Goal: Transaction & Acquisition: Purchase product/service

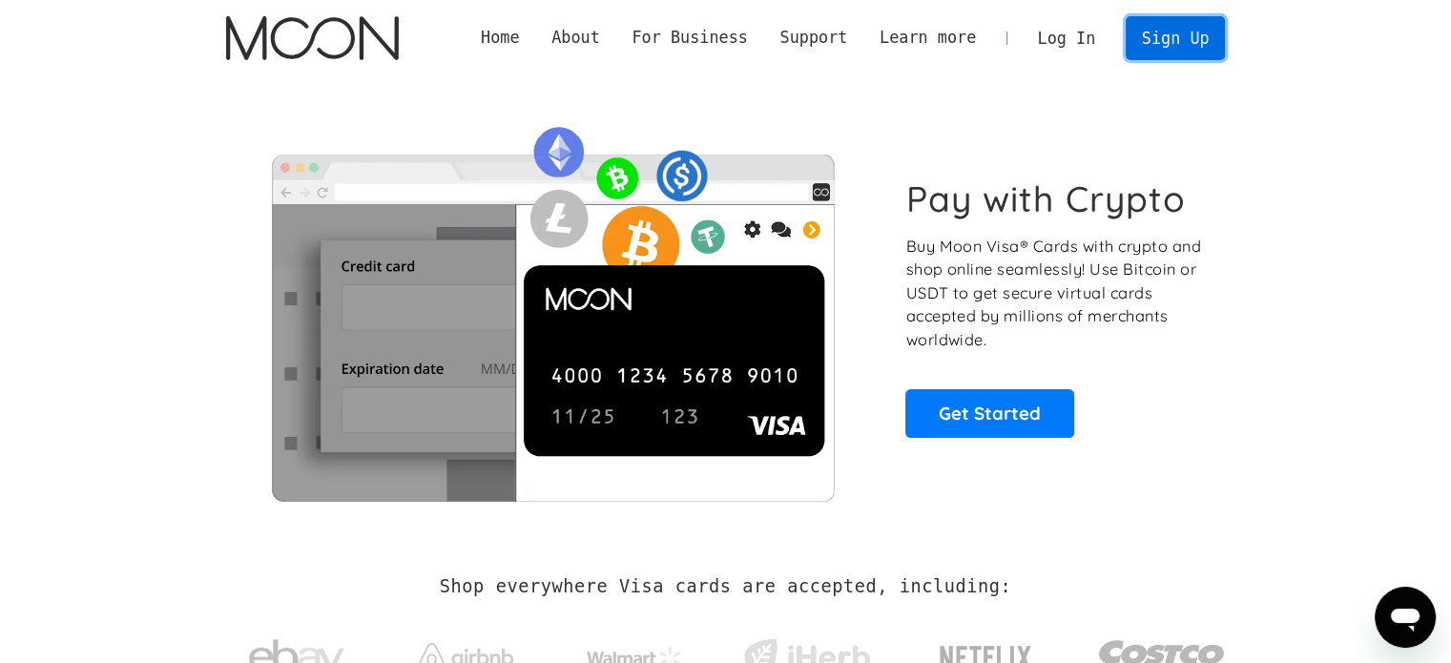
click at [1155, 45] on link "Sign Up" at bounding box center [1175, 37] width 99 height 43
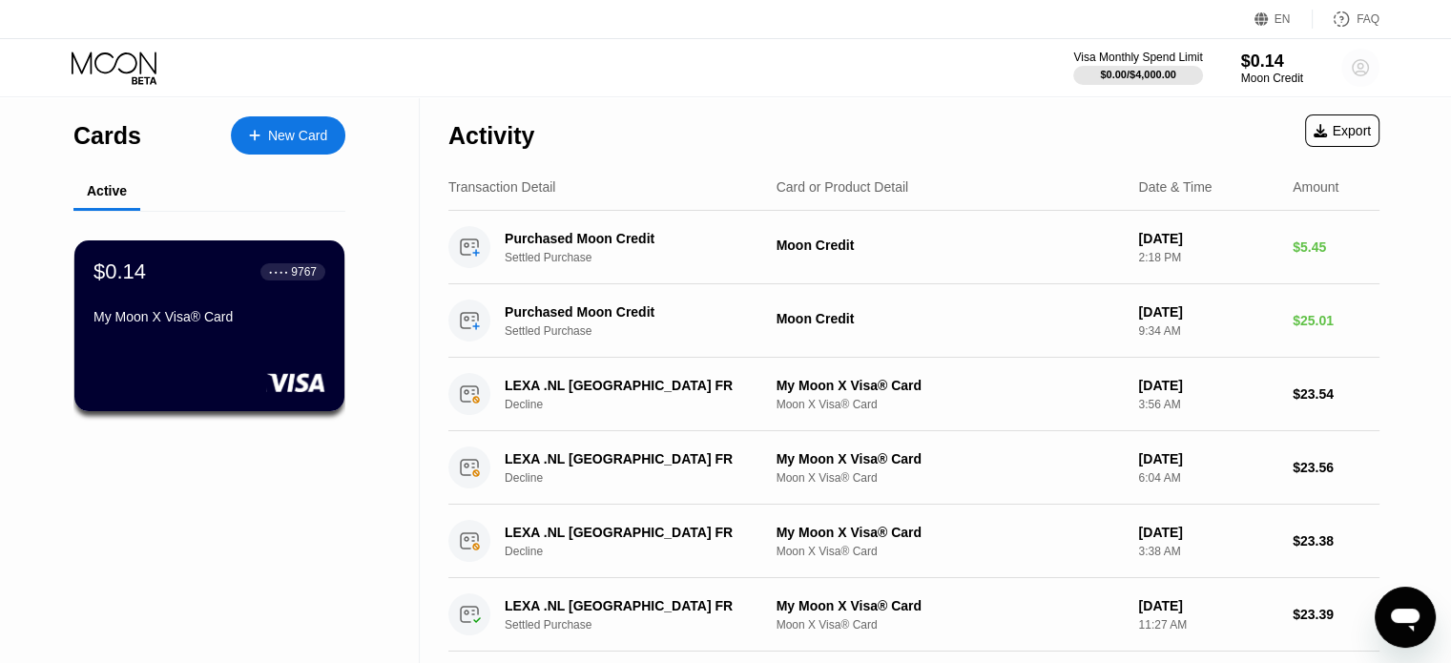
click at [1371, 68] on circle at bounding box center [1360, 68] width 38 height 38
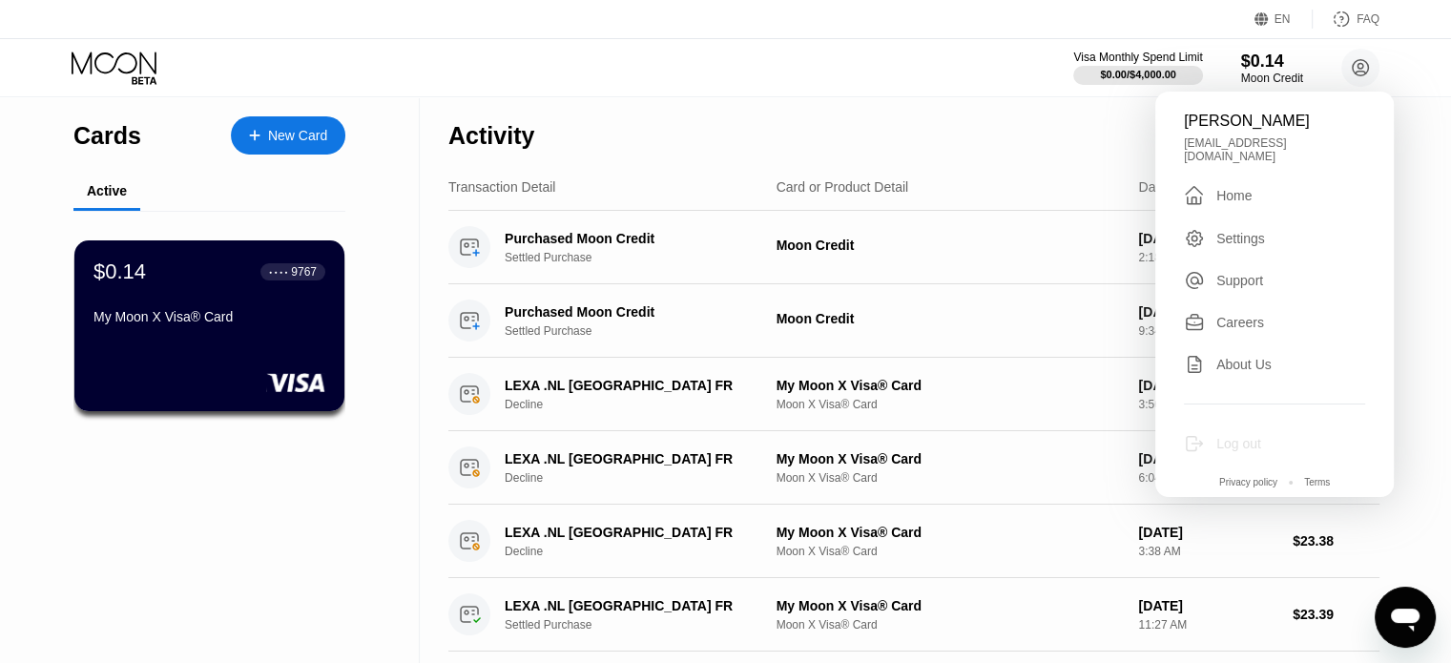
click at [1229, 436] on div "Log out" at bounding box center [1238, 443] width 45 height 15
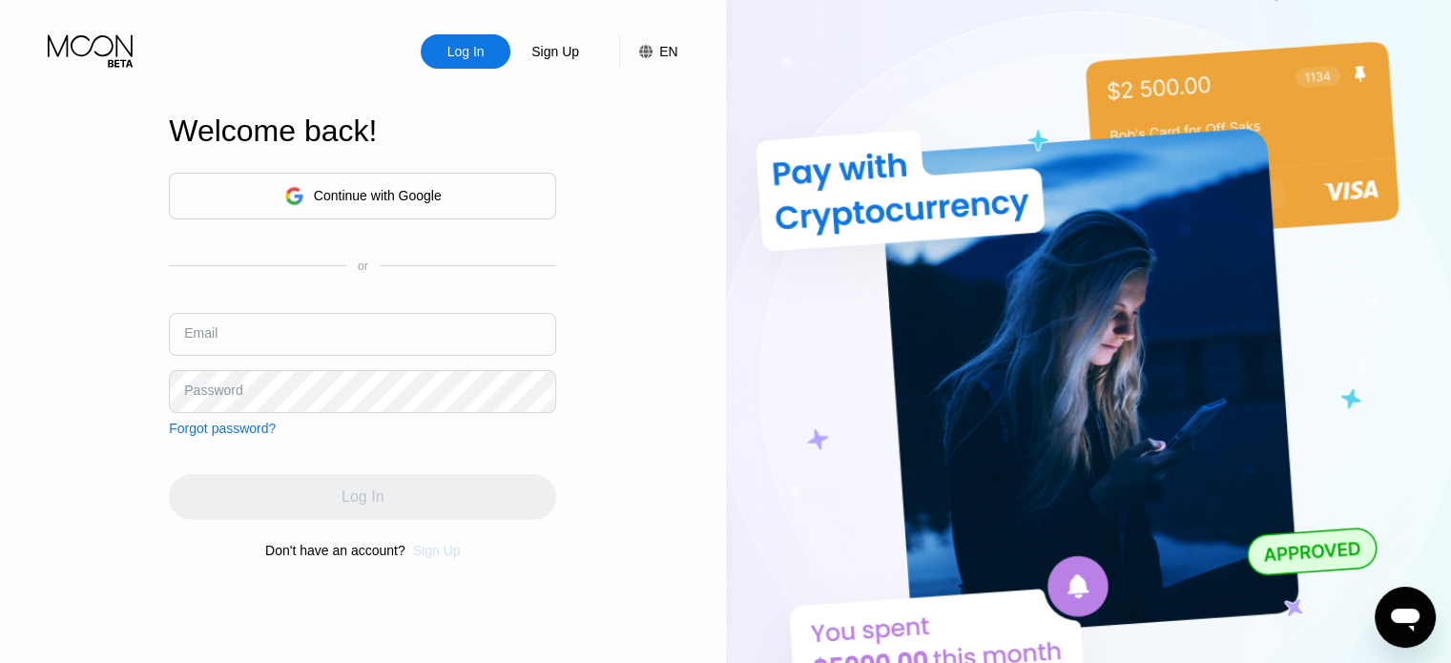
click at [431, 552] on div "Sign Up" at bounding box center [437, 550] width 48 height 15
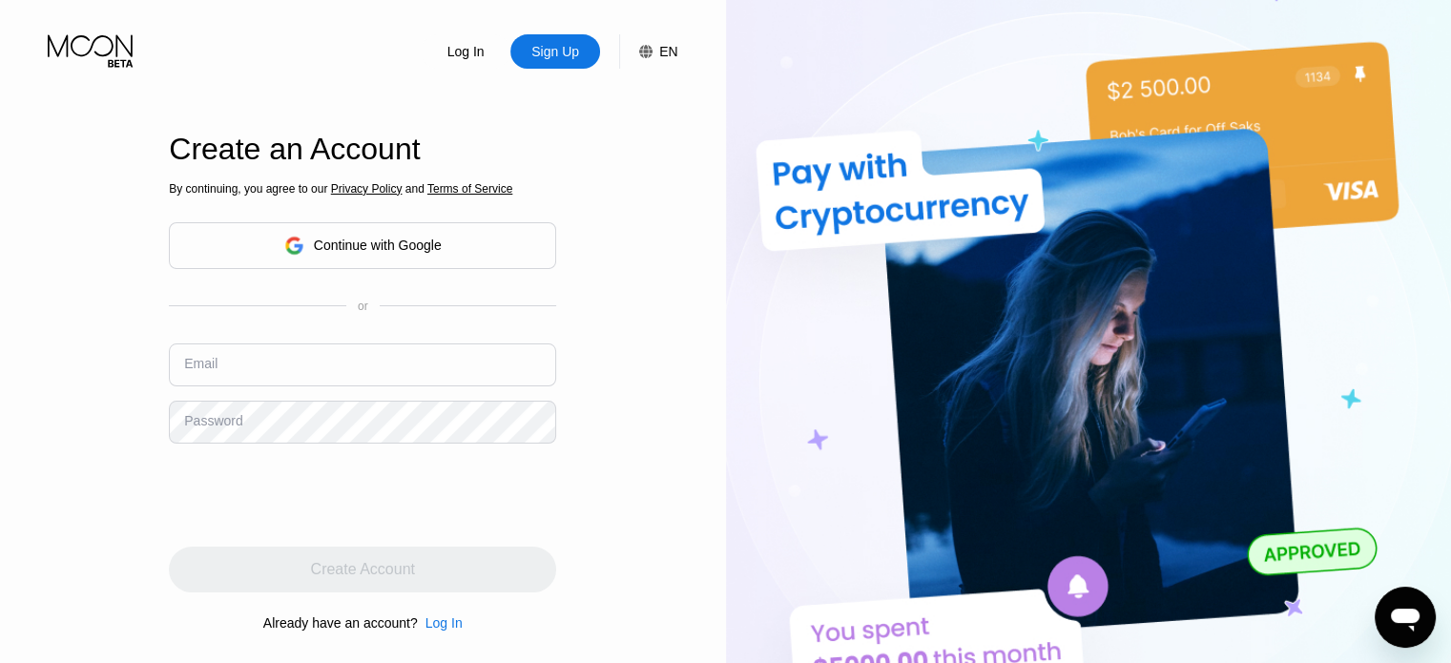
click at [282, 354] on input "text" at bounding box center [362, 364] width 387 height 43
click at [241, 365] on input "text" at bounding box center [362, 364] width 387 height 43
paste input "Braderion83@hotmail.com"
type input "Braderion83@hotmail.com"
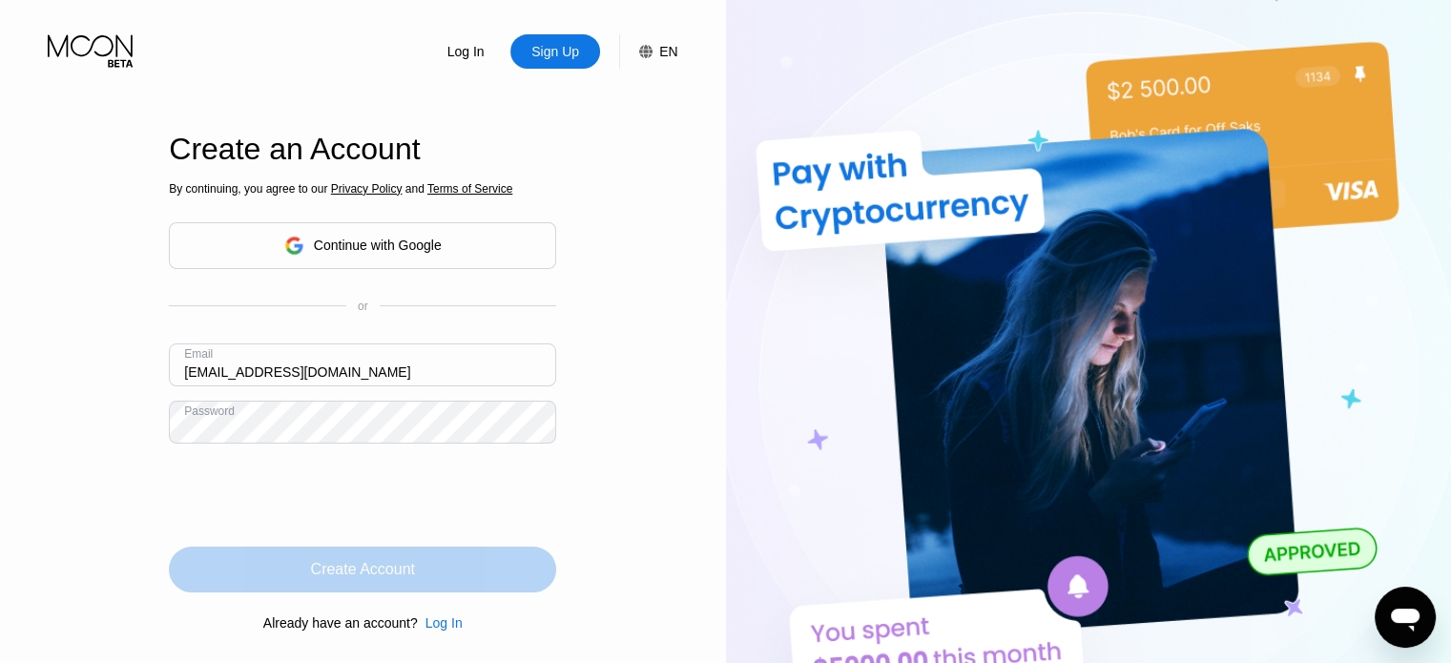
click at [297, 555] on div "Create Account" at bounding box center [362, 570] width 387 height 46
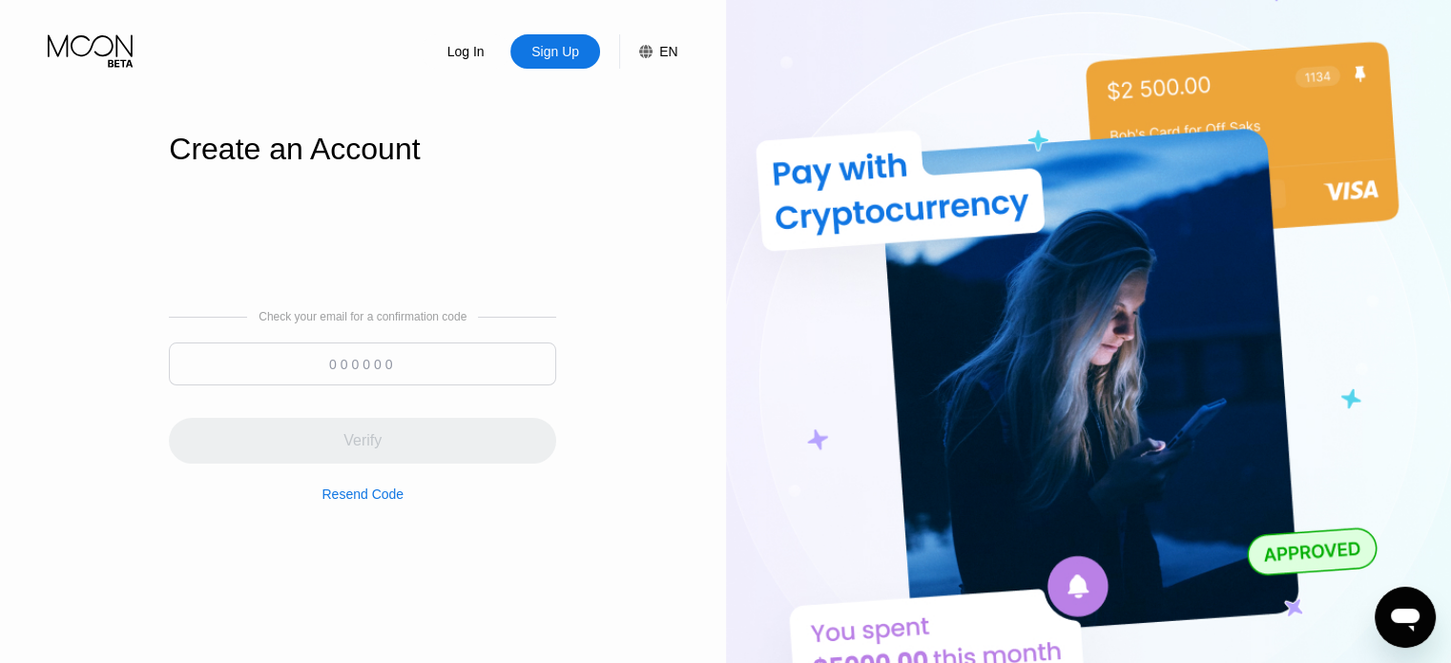
click at [336, 373] on input at bounding box center [362, 364] width 387 height 43
paste input "498367"
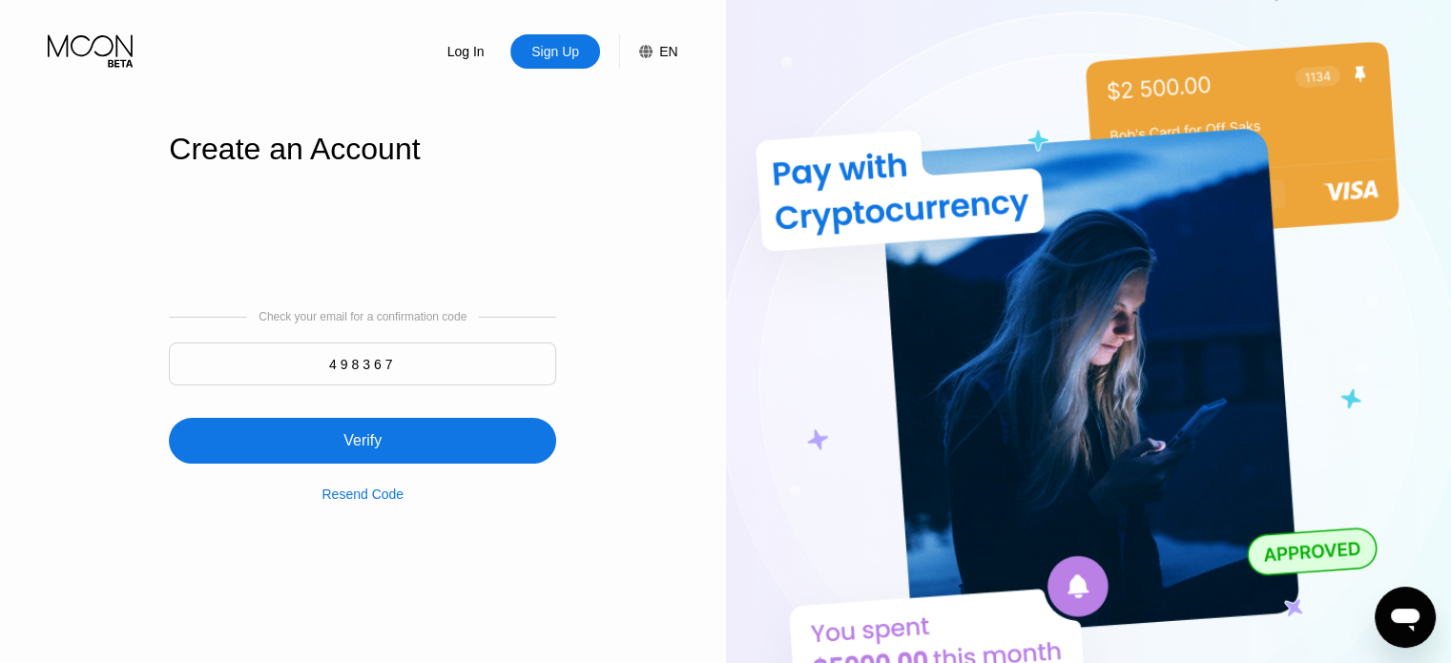
type input "498367"
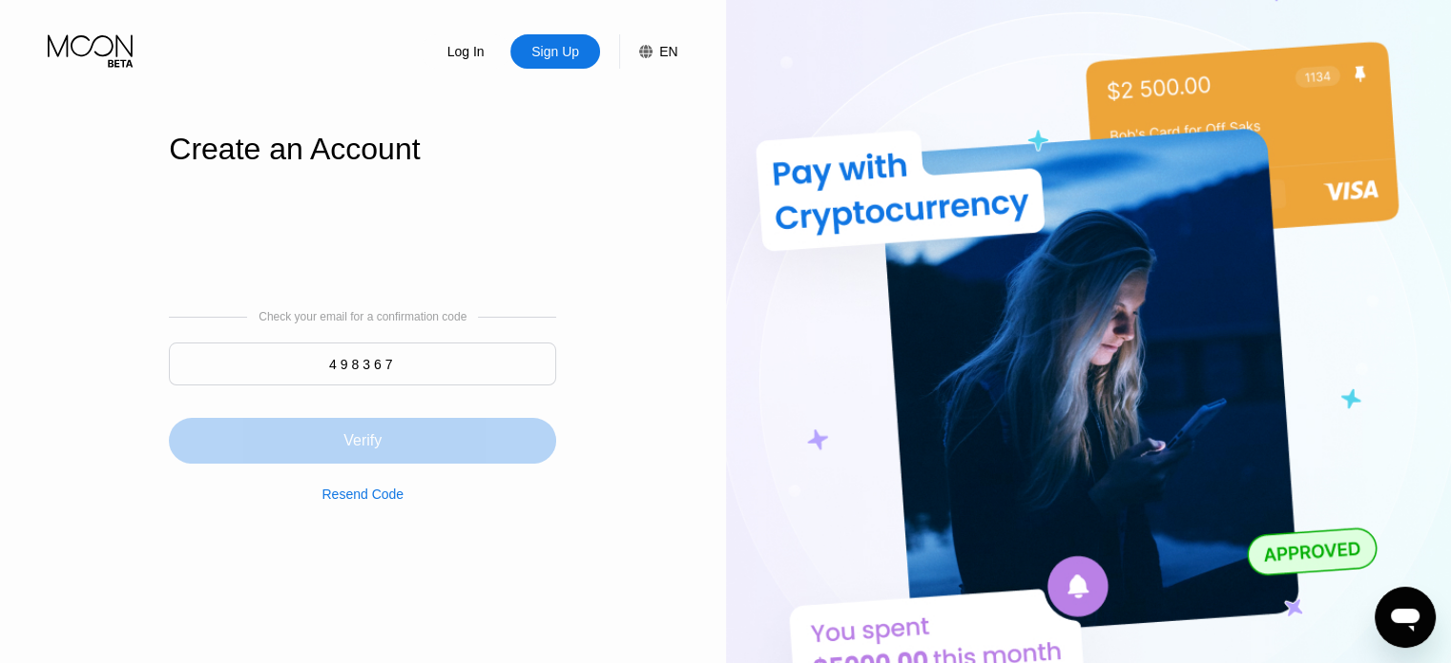
click at [342, 447] on div "Verify" at bounding box center [362, 441] width 387 height 46
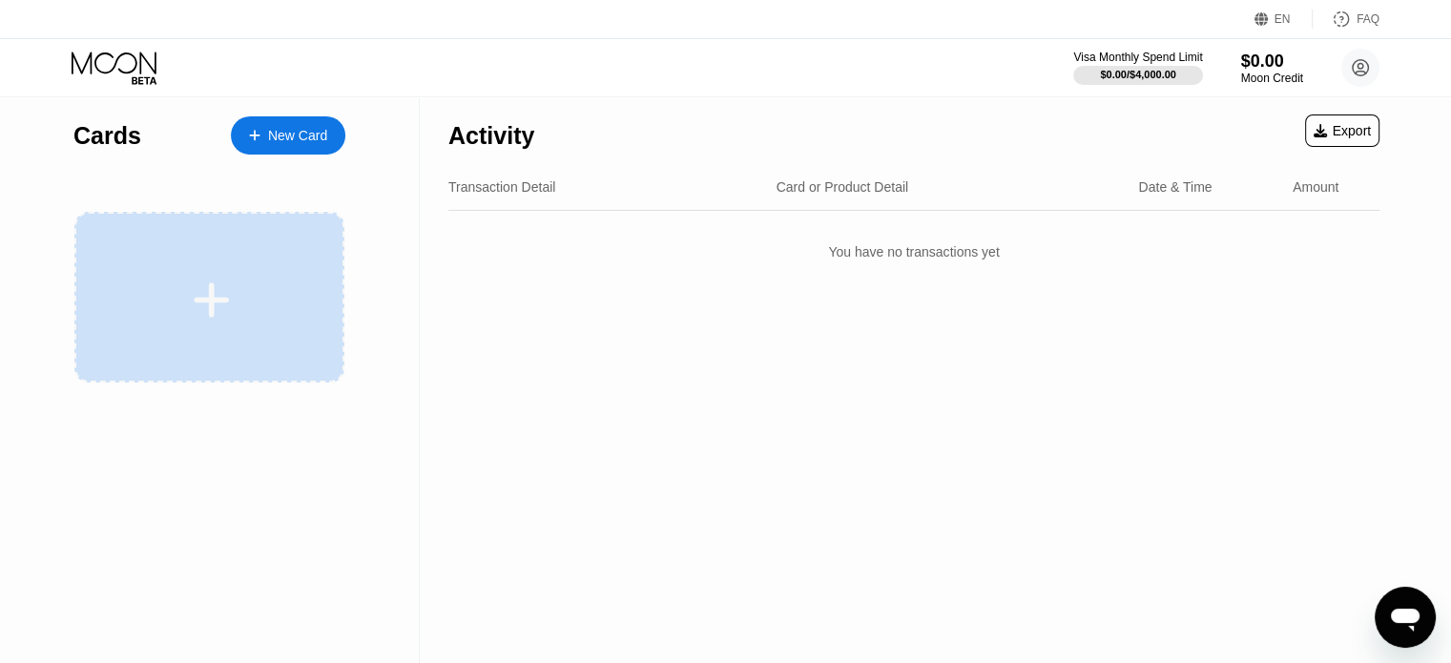
click at [248, 327] on div at bounding box center [209, 297] width 270 height 171
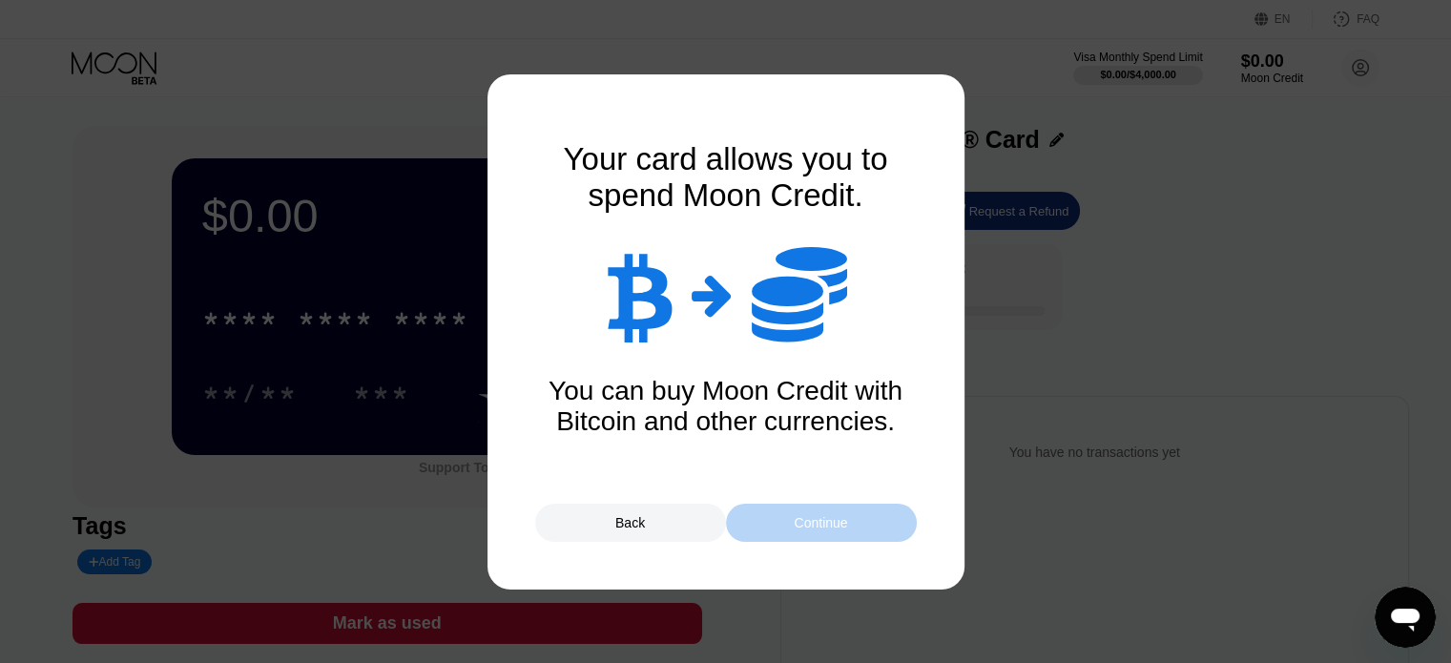
click at [798, 507] on div "Continue" at bounding box center [821, 523] width 191 height 38
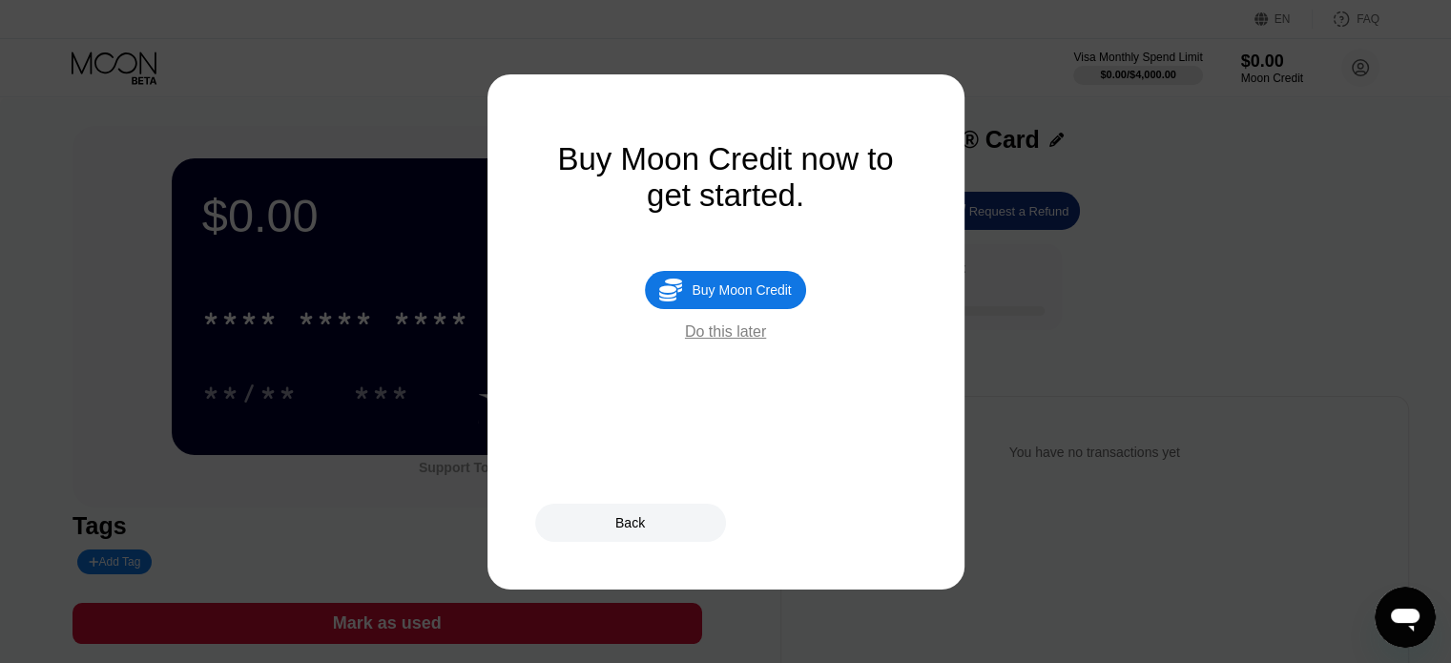
click at [732, 309] on div " Buy Moon Credit" at bounding box center [725, 290] width 160 height 38
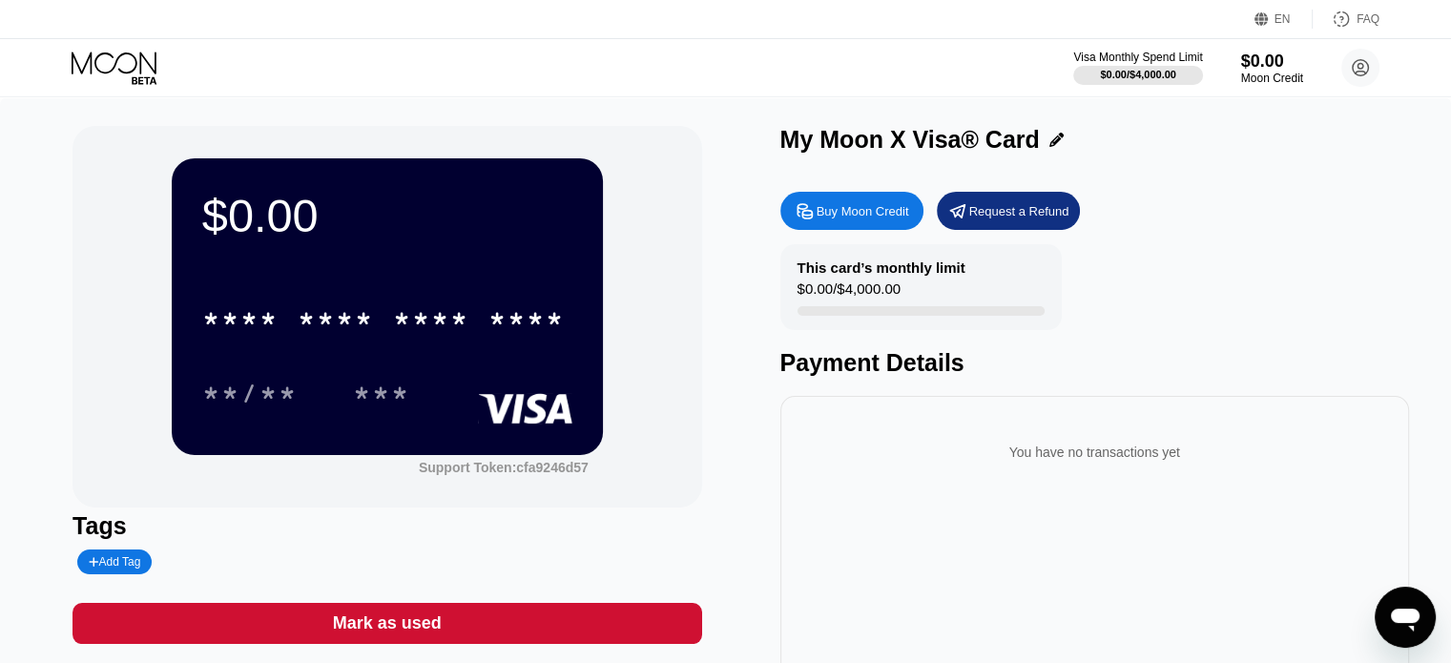
type input "0"
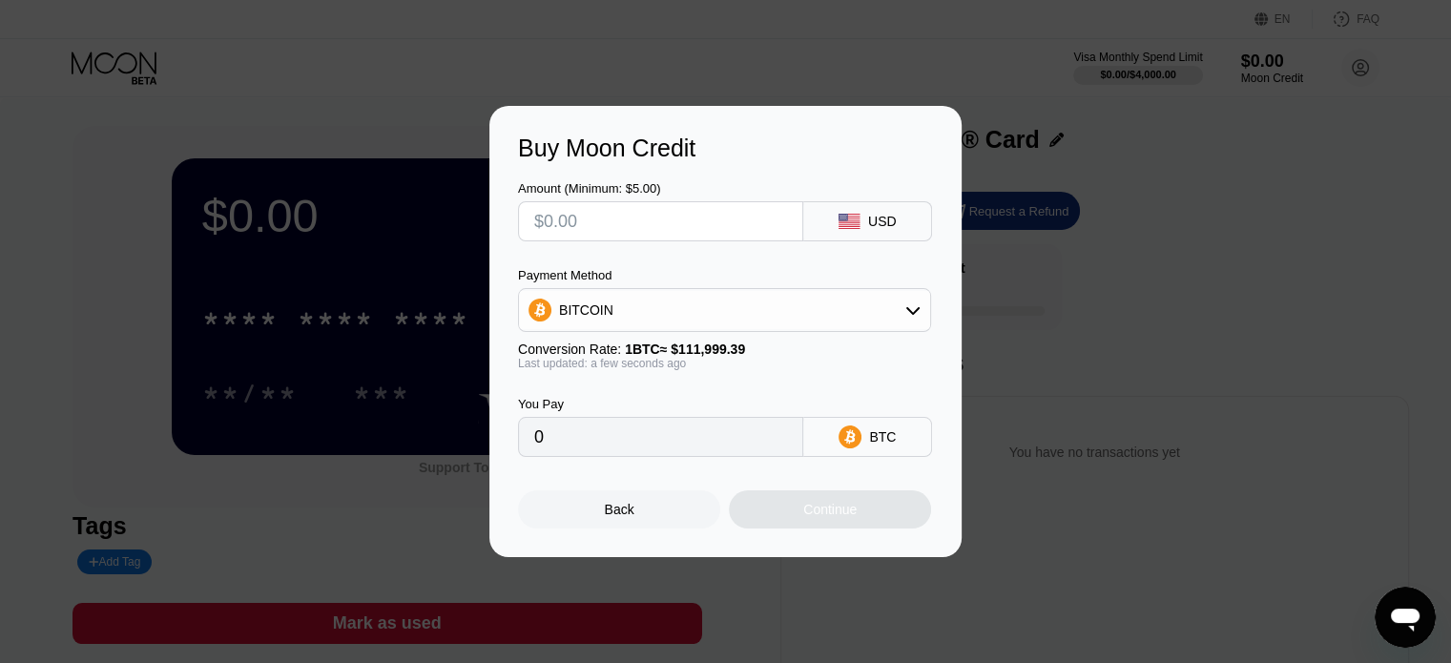
click at [598, 202] on input "text" at bounding box center [660, 221] width 253 height 38
type input "$1"
type input "0.00000893"
type input "$10"
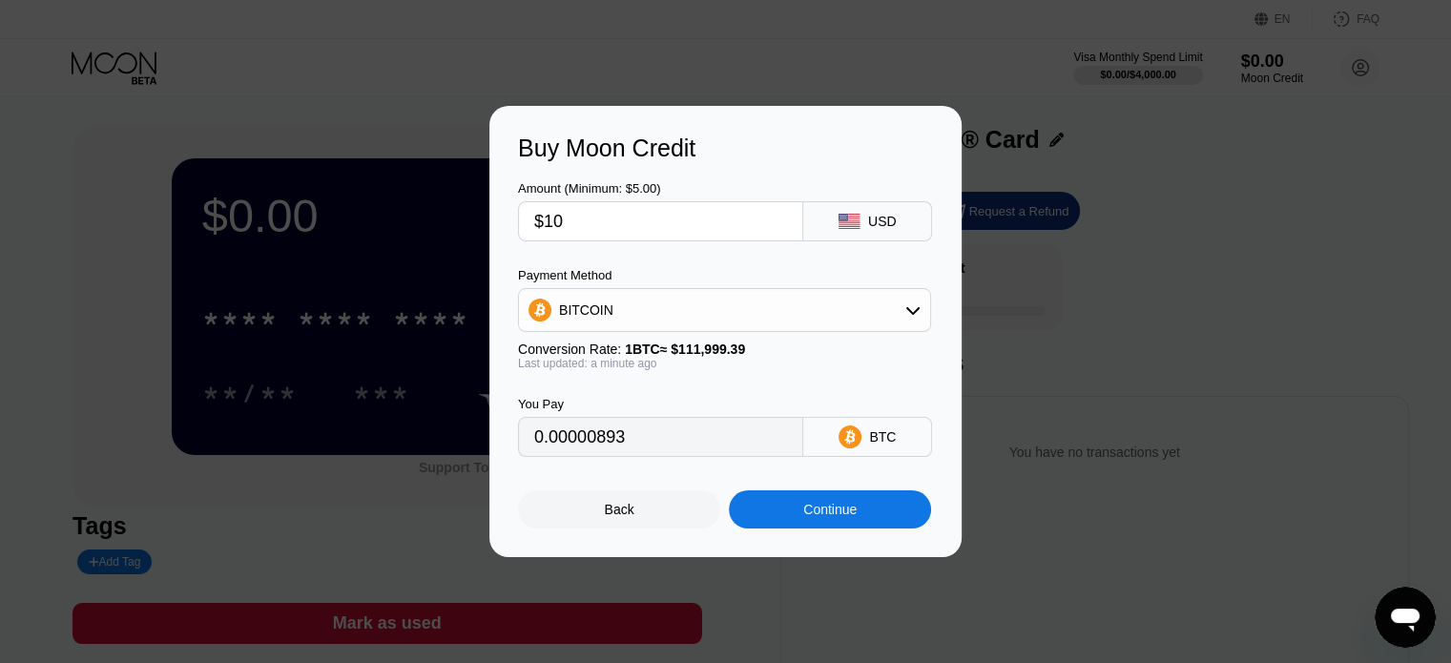
type input "0.00008929"
type input "$10"
click at [803, 502] on div "Continue" at bounding box center [830, 509] width 202 height 38
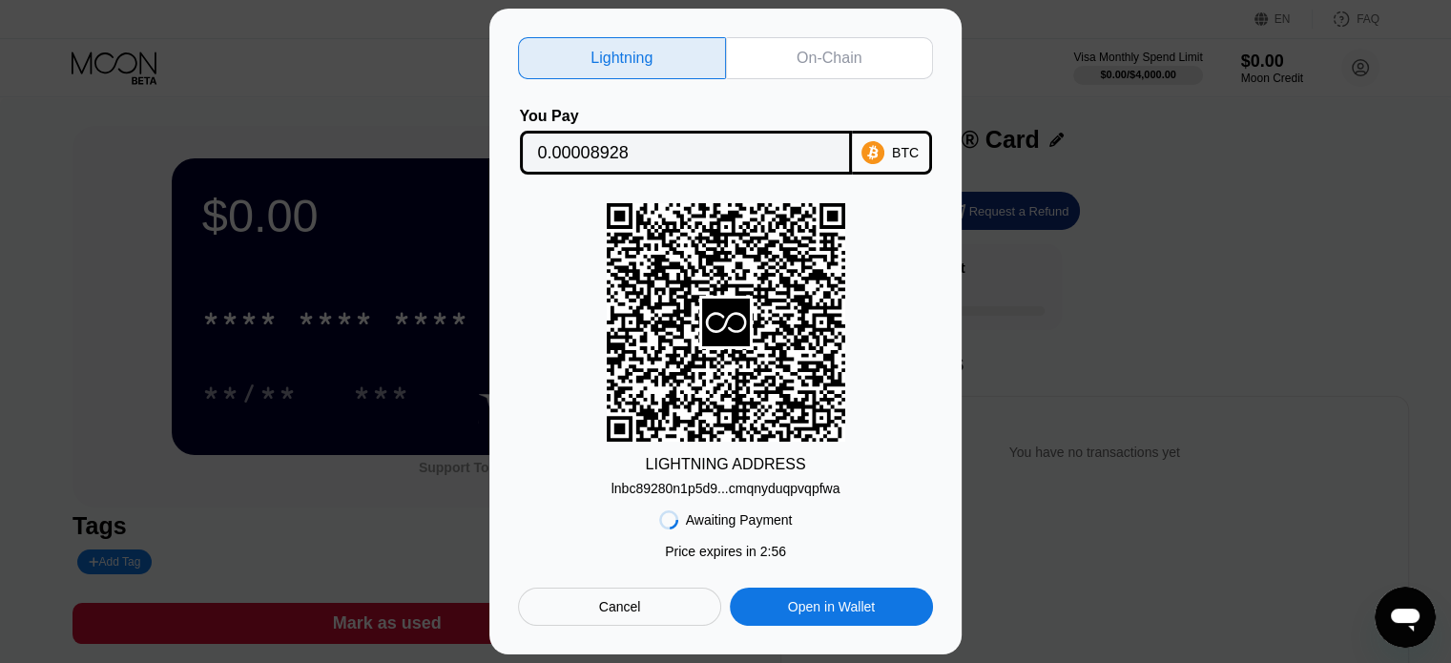
click at [800, 74] on div "Lightning On-Chain You Pay 0.00008928 BTC LIGHTNING ADDRESS lnbc89280n1p5d9...c…" at bounding box center [725, 331] width 415 height 589
click at [801, 65] on div "On-Chain" at bounding box center [830, 58] width 208 height 42
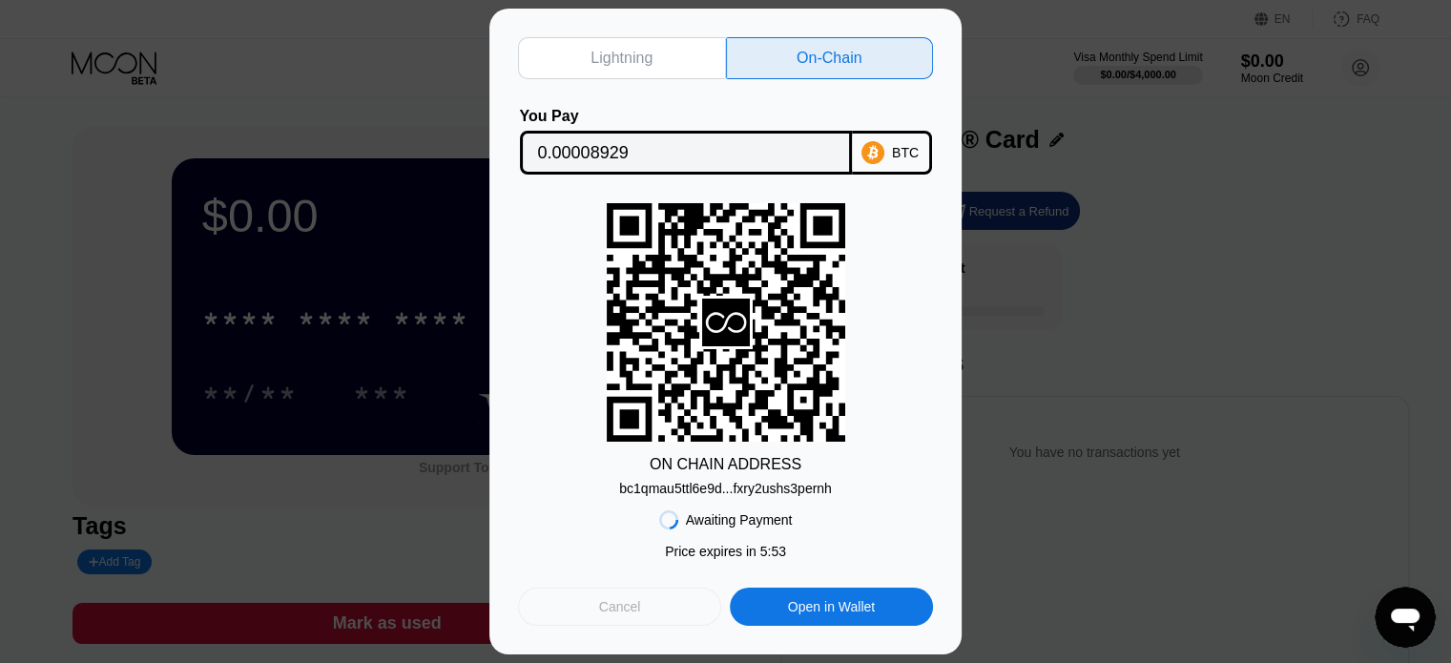
click at [683, 622] on div "Cancel" at bounding box center [619, 607] width 203 height 38
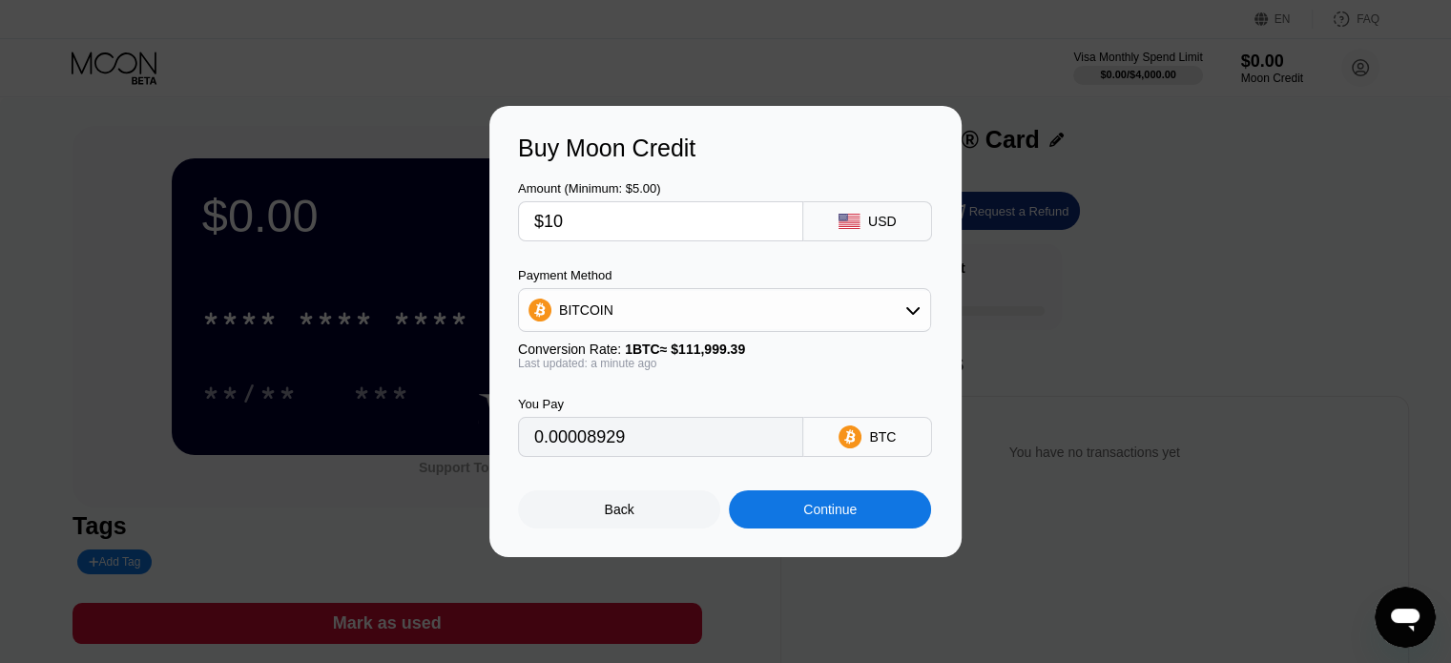
click at [562, 215] on input "$10" at bounding box center [660, 221] width 253 height 38
type input "$1"
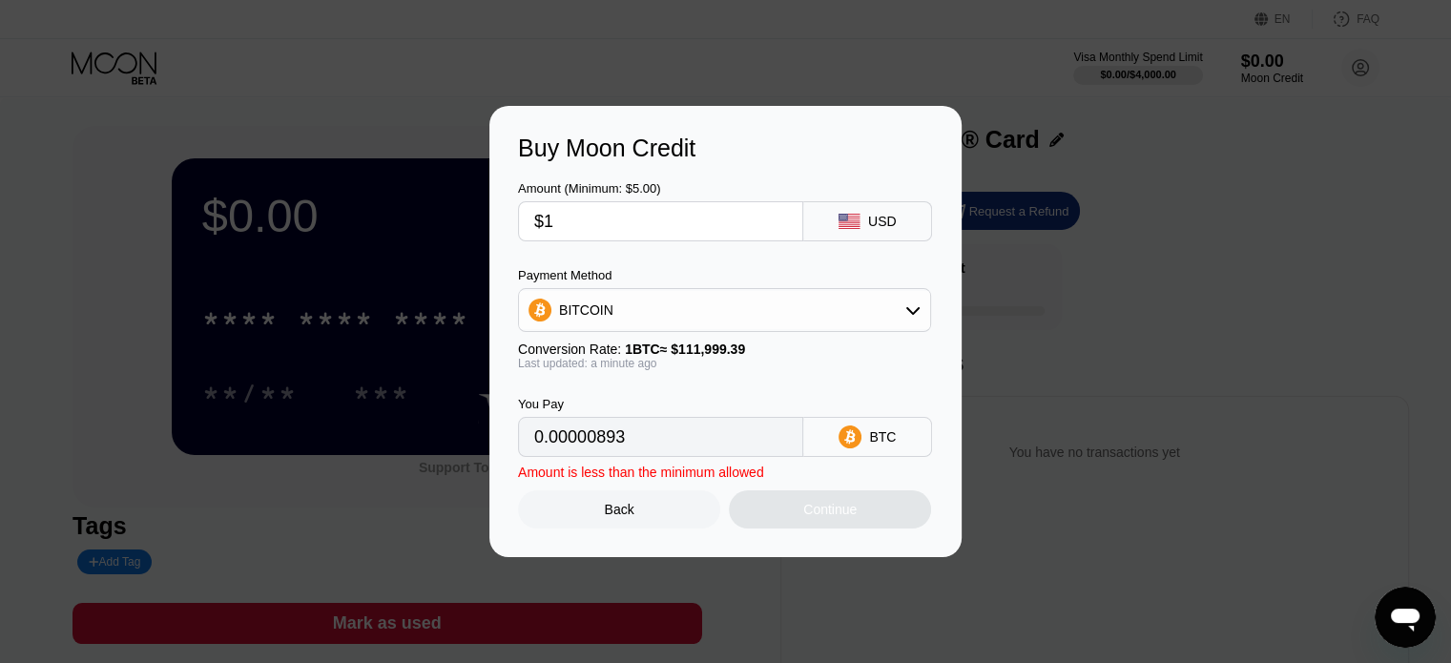
type input "0.00000893"
type input "0"
type input "$8"
type input "0.00007143"
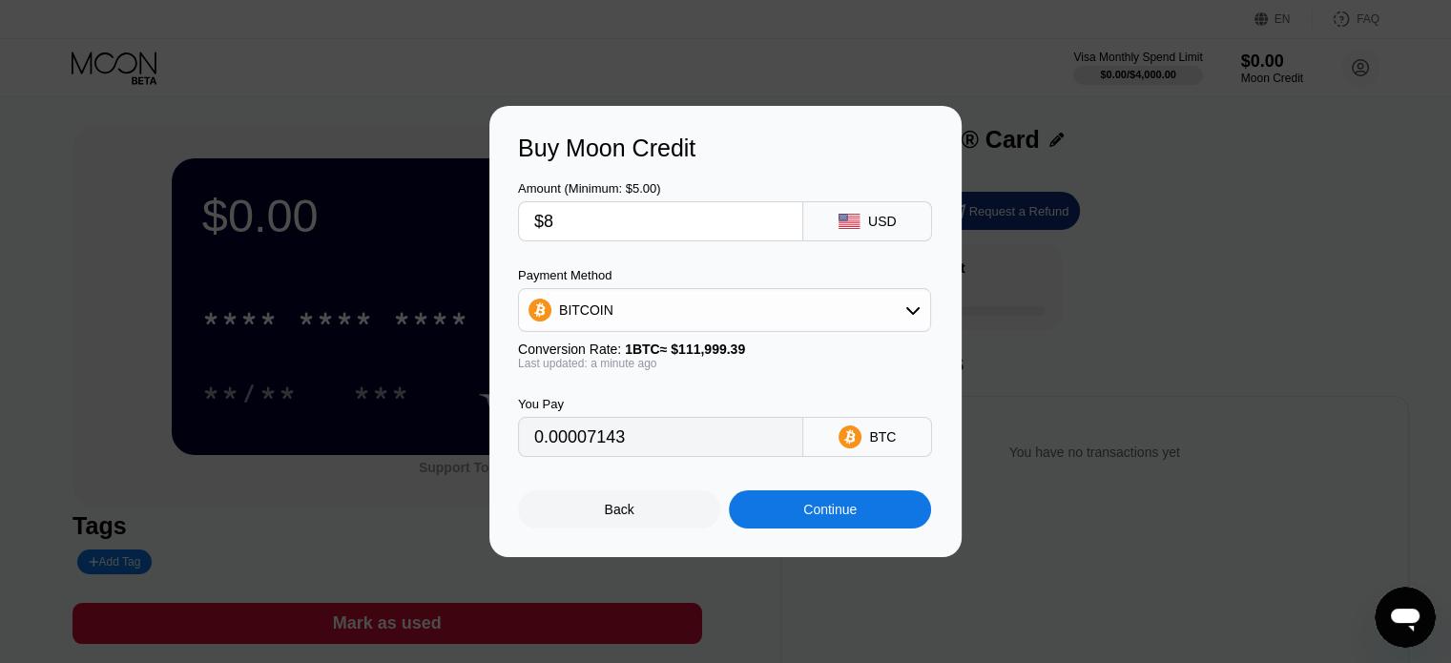
type input "$8"
click at [794, 529] on div "Continue" at bounding box center [830, 509] width 202 height 38
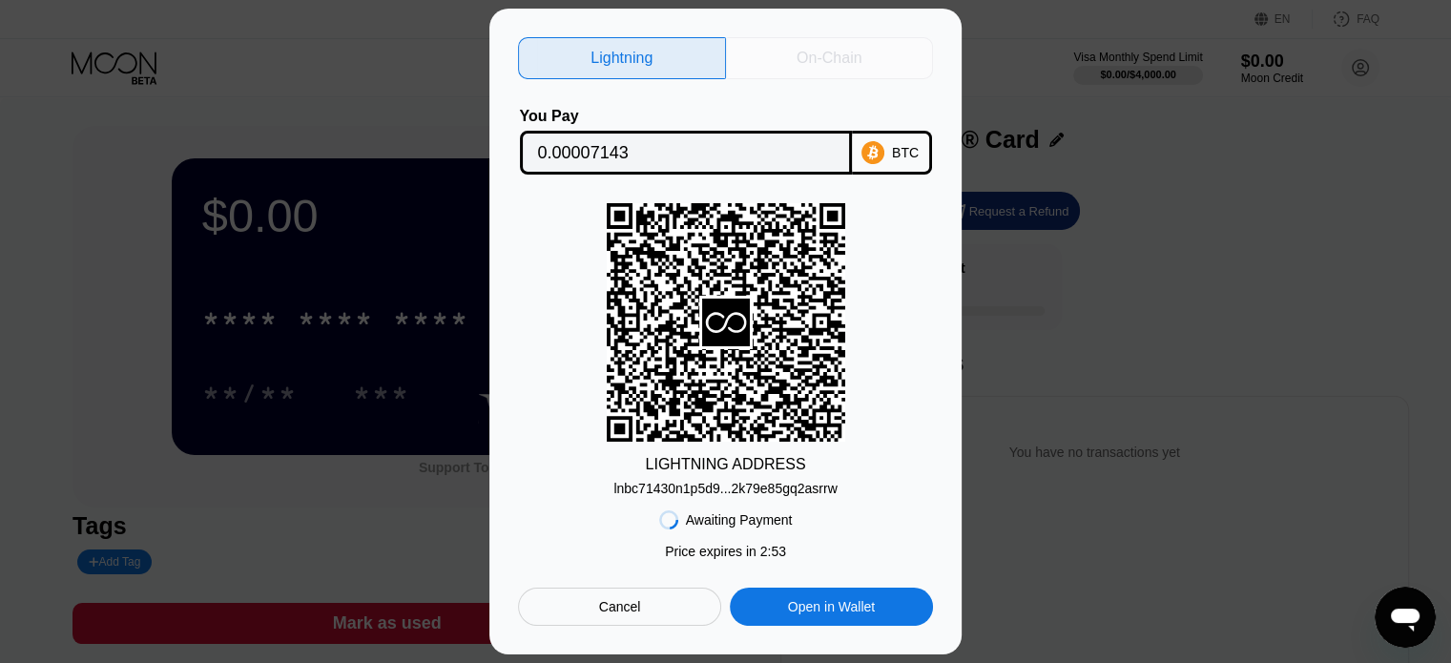
click at [809, 49] on div "On-Chain" at bounding box center [829, 58] width 65 height 19
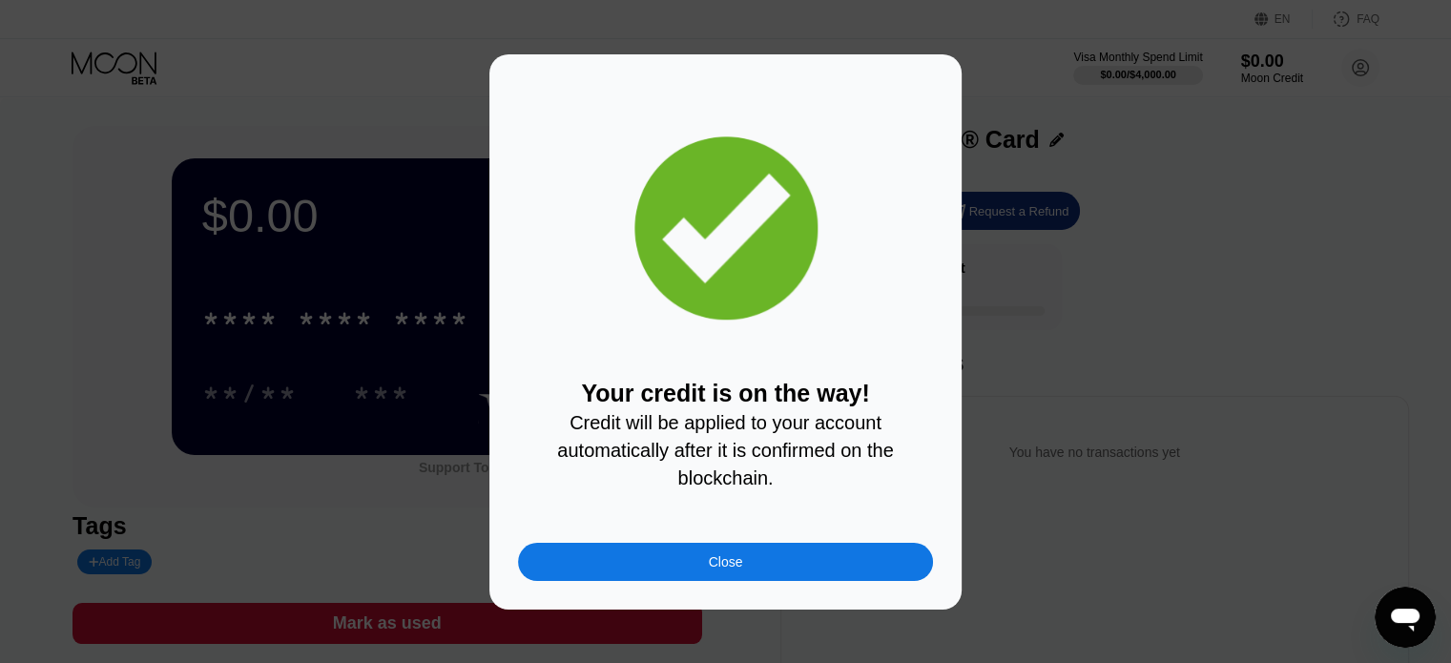
click at [630, 566] on div "Close" at bounding box center [725, 562] width 415 height 38
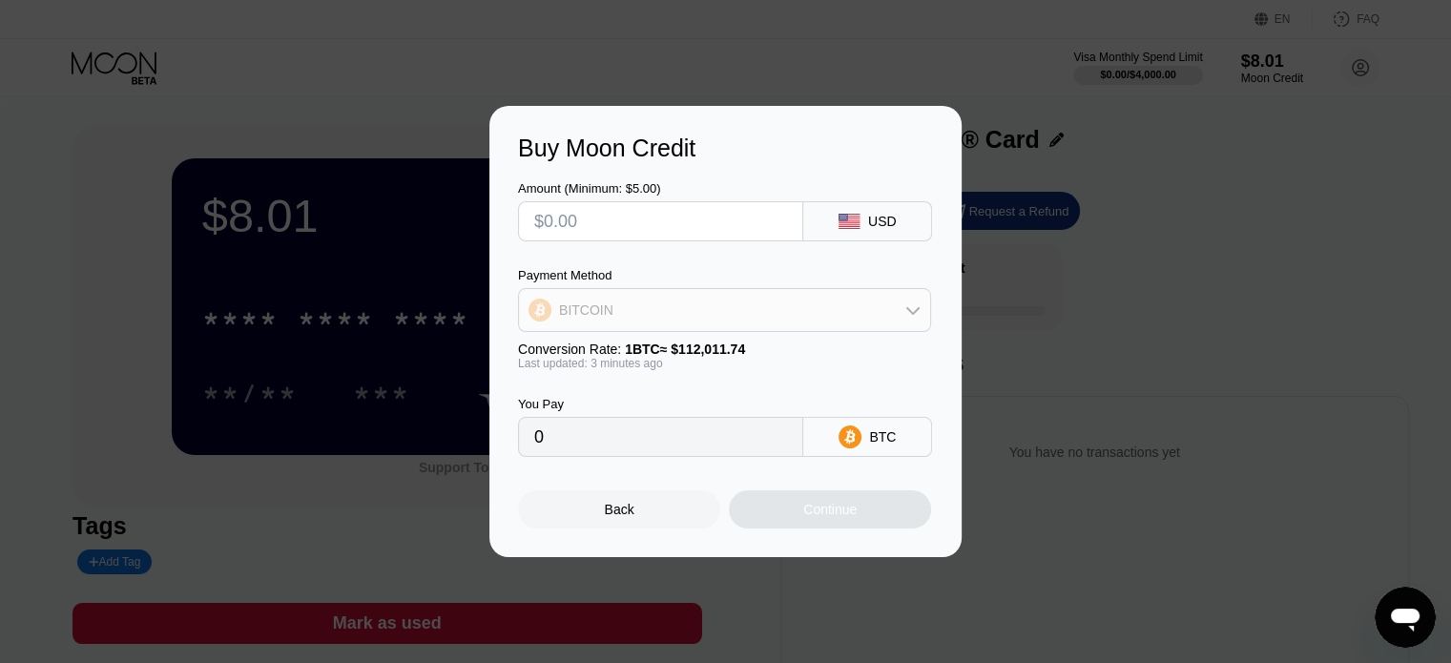
click at [690, 308] on div "BITCOIN" at bounding box center [724, 310] width 411 height 38
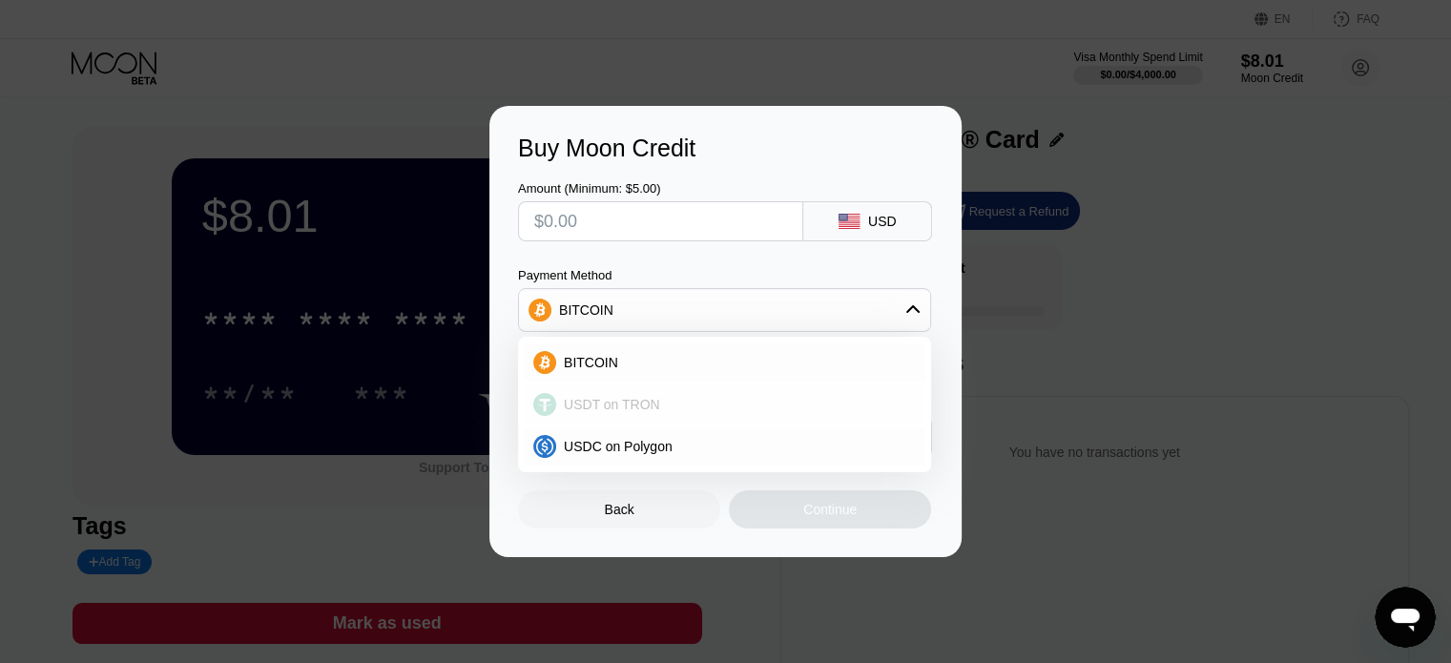
click at [642, 406] on span "USDT on TRON" at bounding box center [612, 404] width 96 height 15
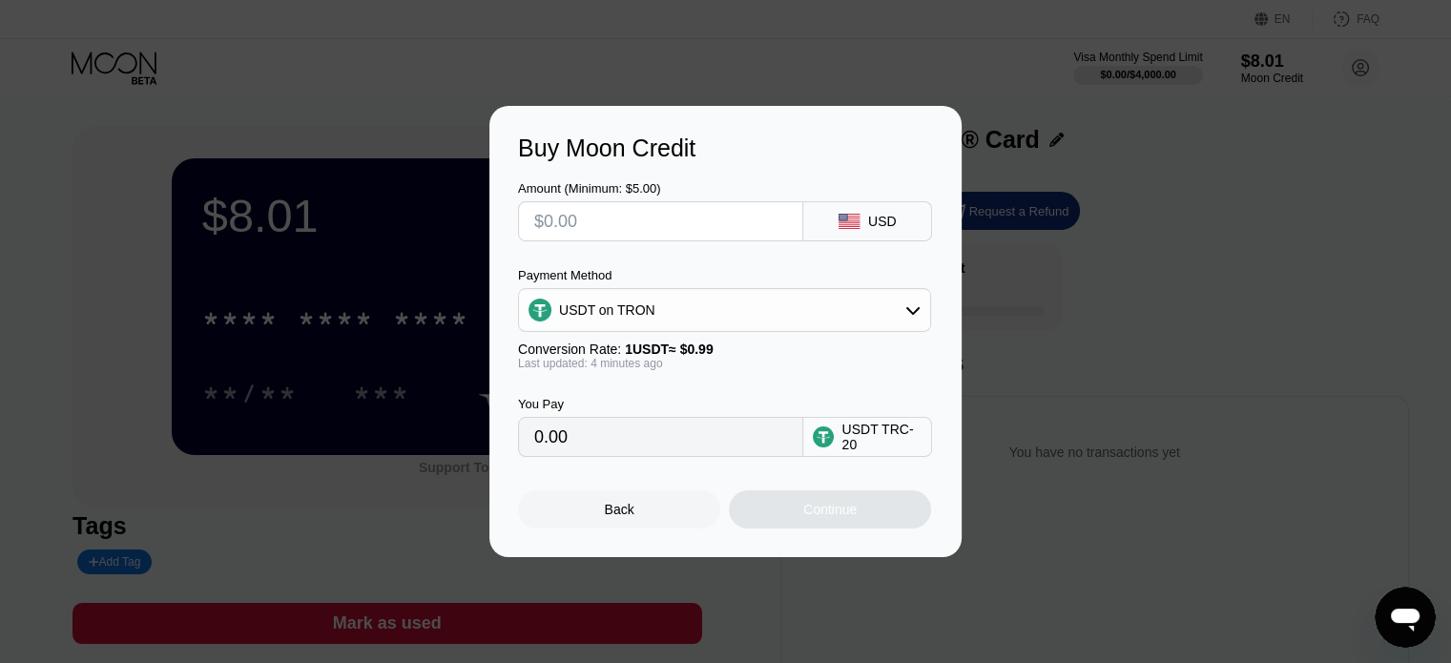
type input "0.00"
click at [691, 218] on input "text" at bounding box center [660, 221] width 253 height 38
type input "$2"
type input "2.02"
type input "$20"
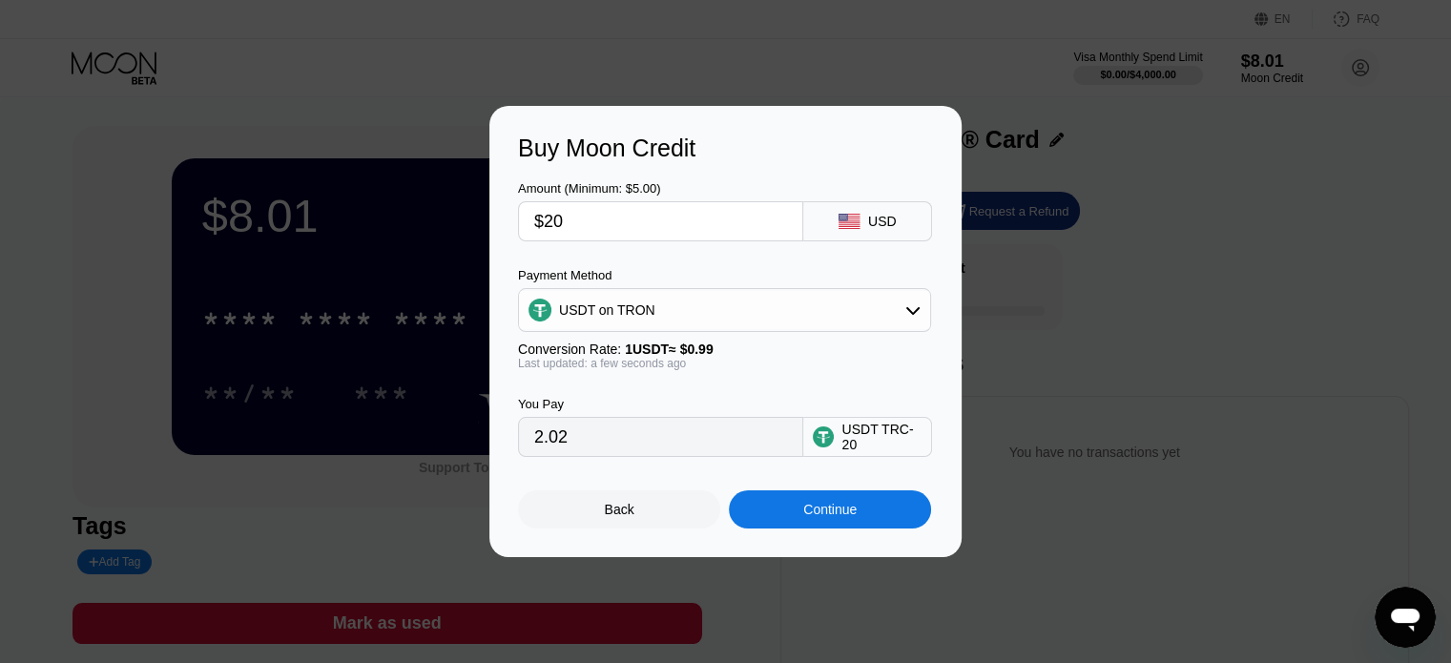
type input "20.20"
type input "$20"
click at [839, 510] on div "Continue" at bounding box center [829, 509] width 53 height 15
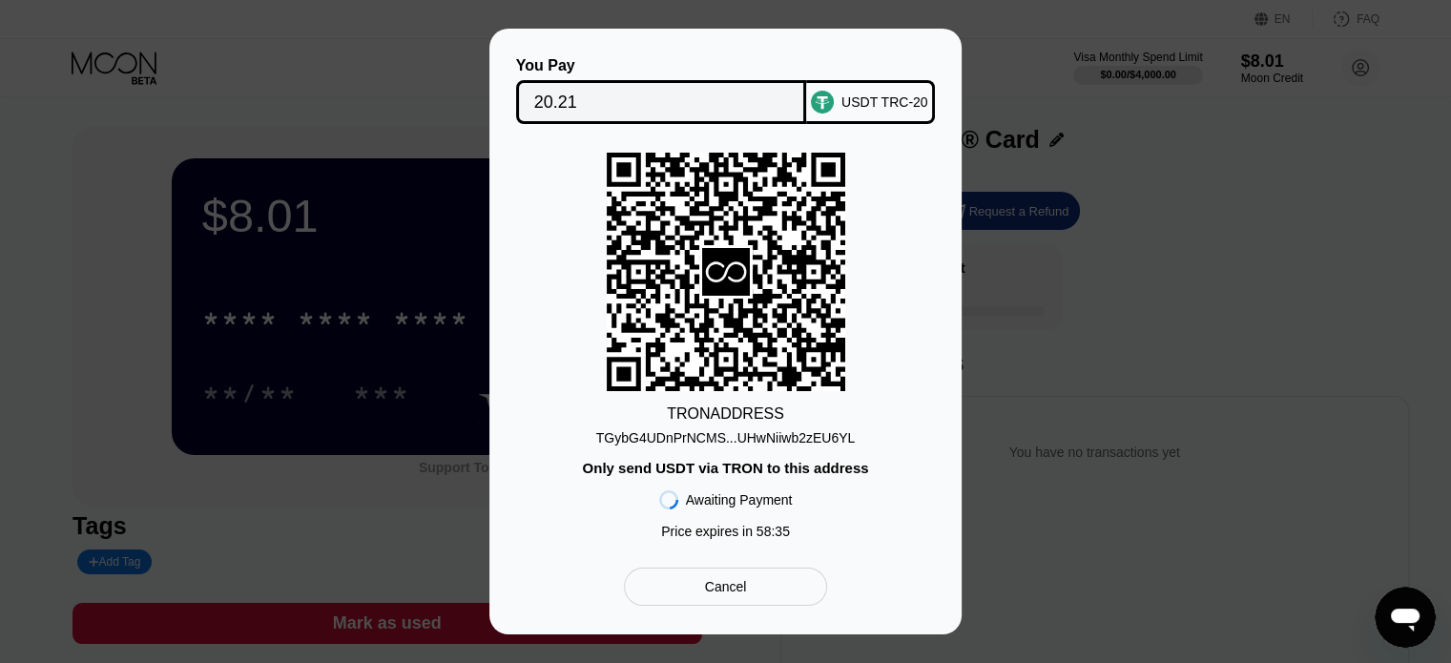
click at [663, 438] on div "TGybG4UDnPrNCMS...UHwNiiwb2zEU6YL" at bounding box center [726, 437] width 260 height 15
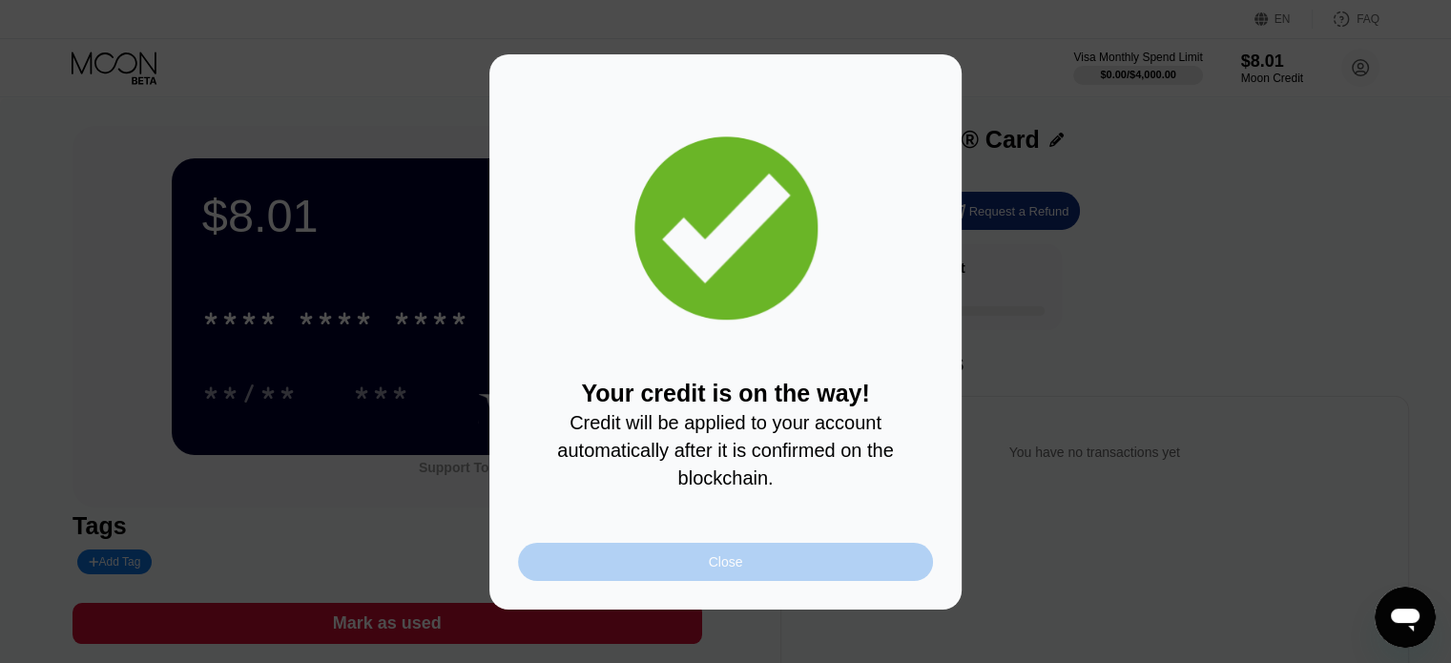
click at [771, 571] on div "Close" at bounding box center [725, 562] width 415 height 38
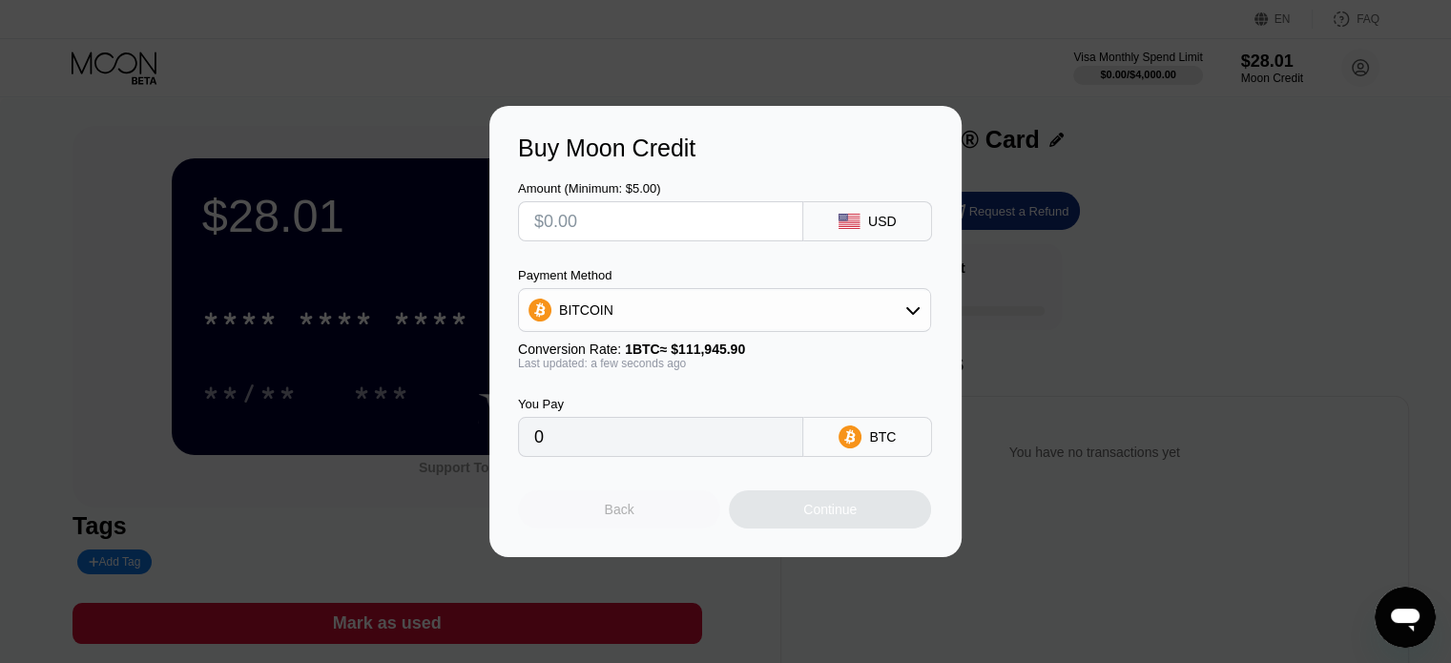
click at [640, 528] on div "Back" at bounding box center [619, 509] width 202 height 38
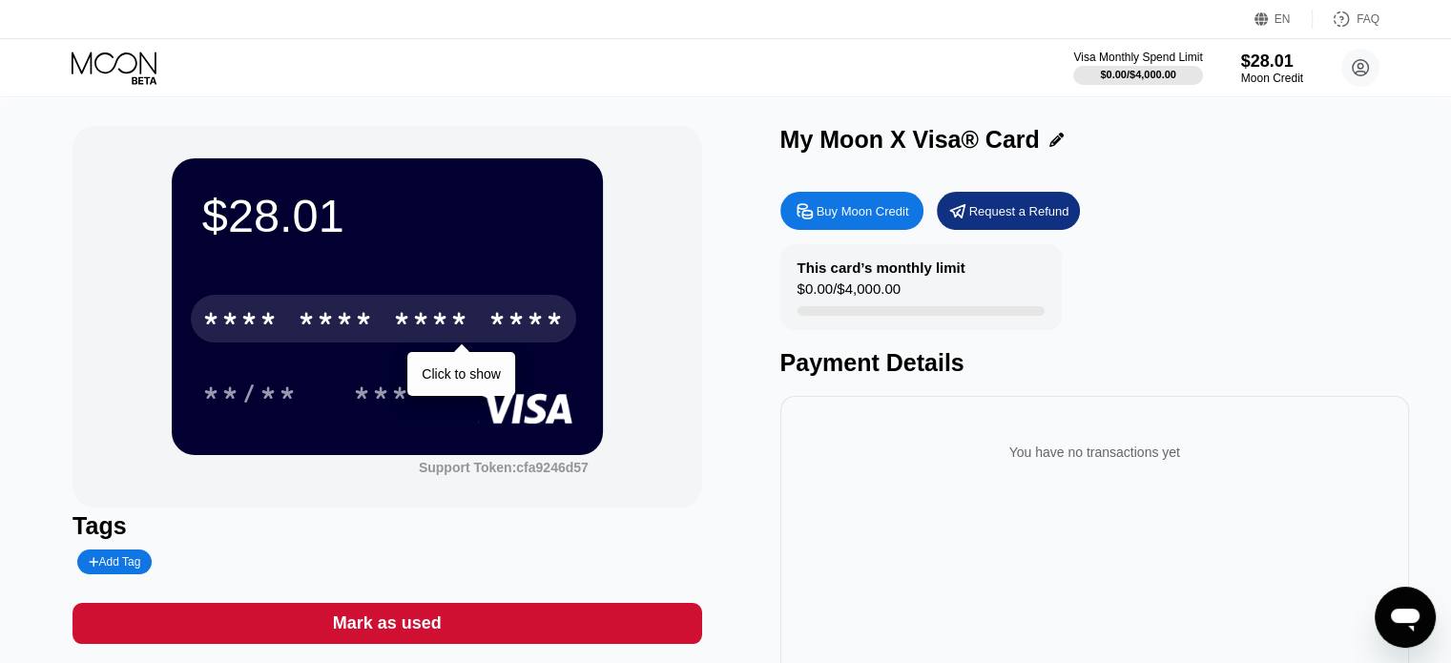
click at [351, 333] on div "* * * *" at bounding box center [336, 321] width 76 height 31
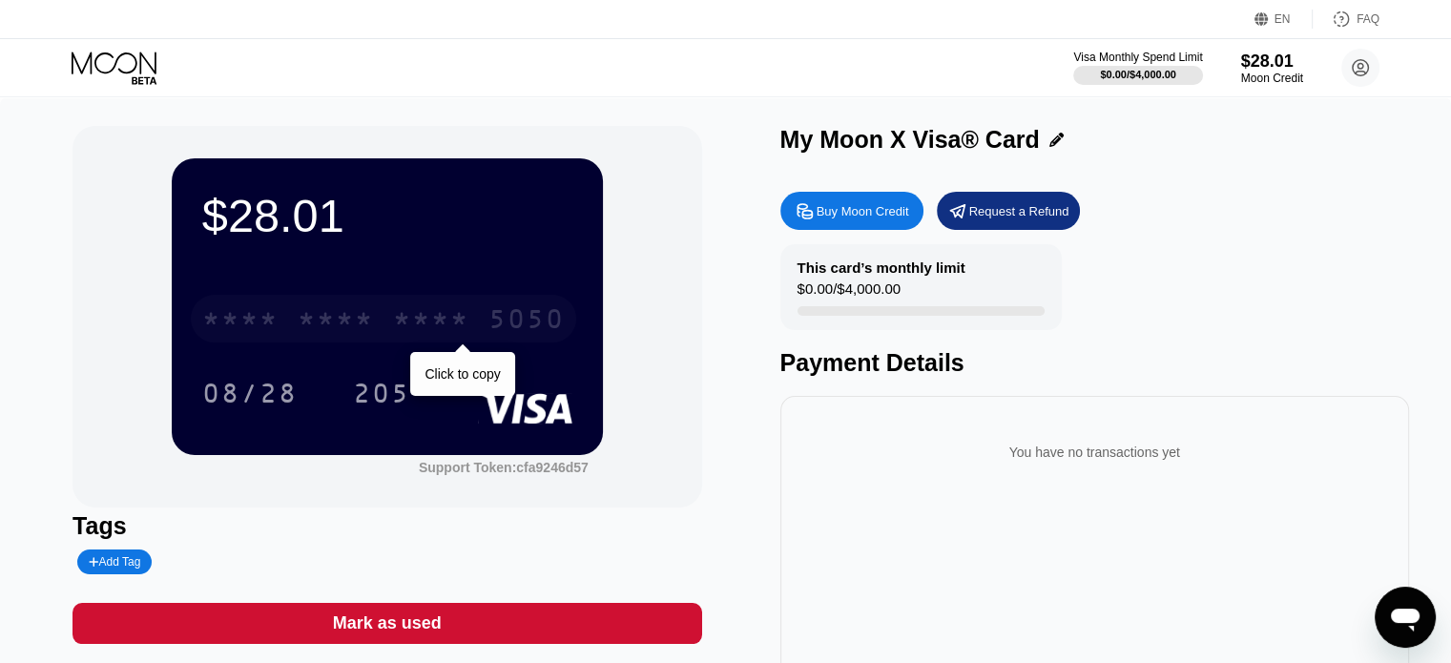
click at [363, 336] on div "* * * *" at bounding box center [336, 321] width 76 height 31
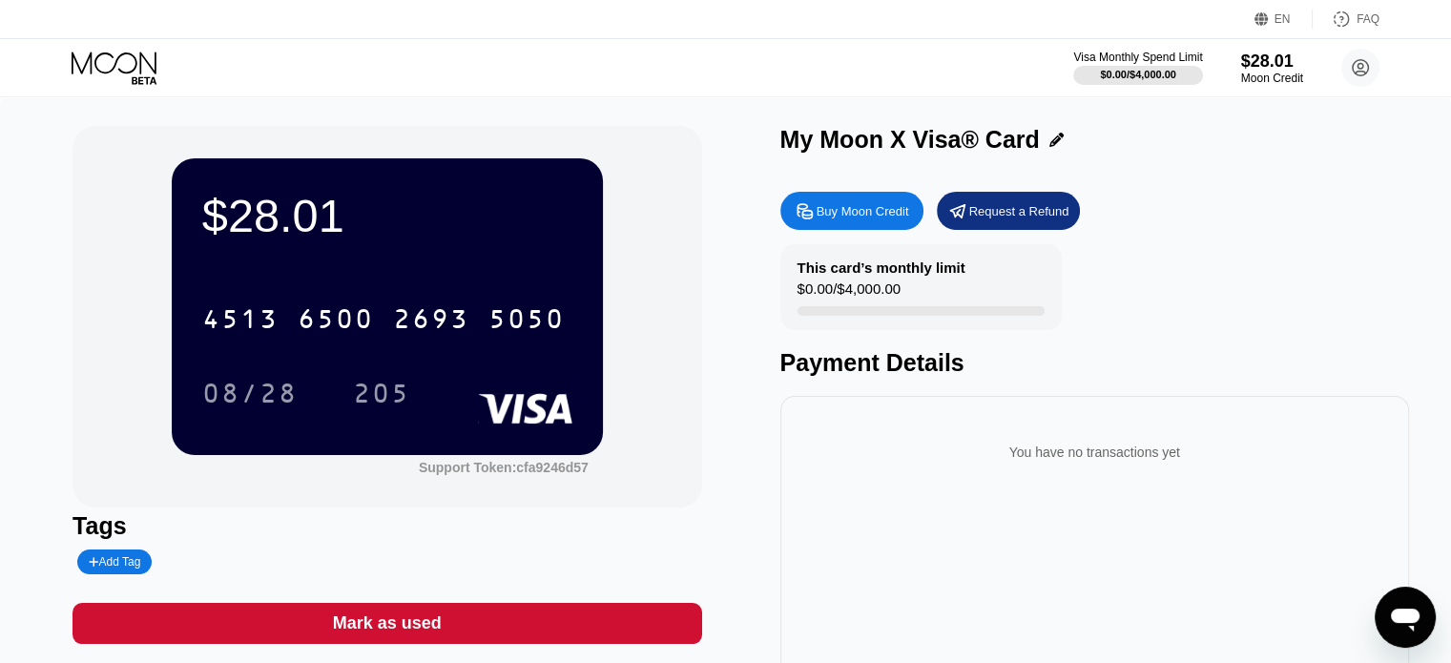
click at [728, 486] on div "$28.01 4513 6500 2693 5050 08/28 205 Support Token: cfa9246d57 Tags Add Tag Mar…" at bounding box center [726, 428] width 1306 height 604
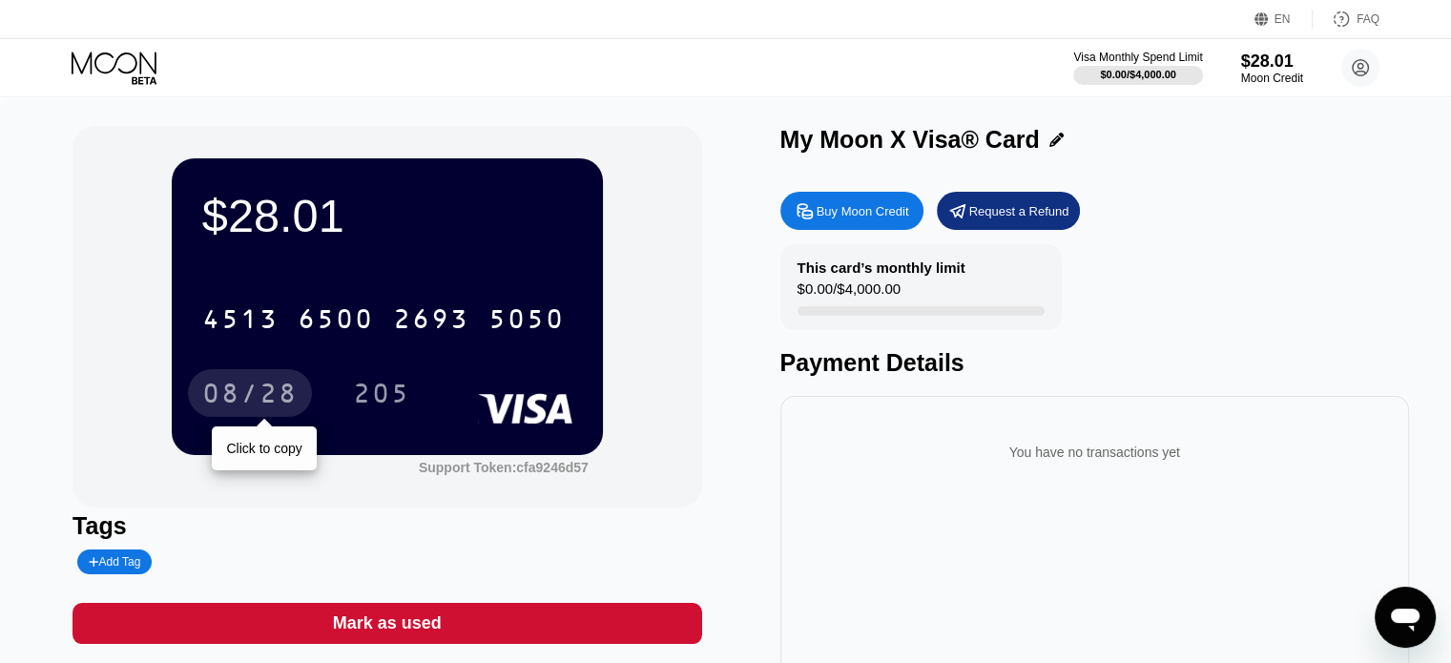
click at [255, 388] on div "08/28" at bounding box center [249, 396] width 95 height 31
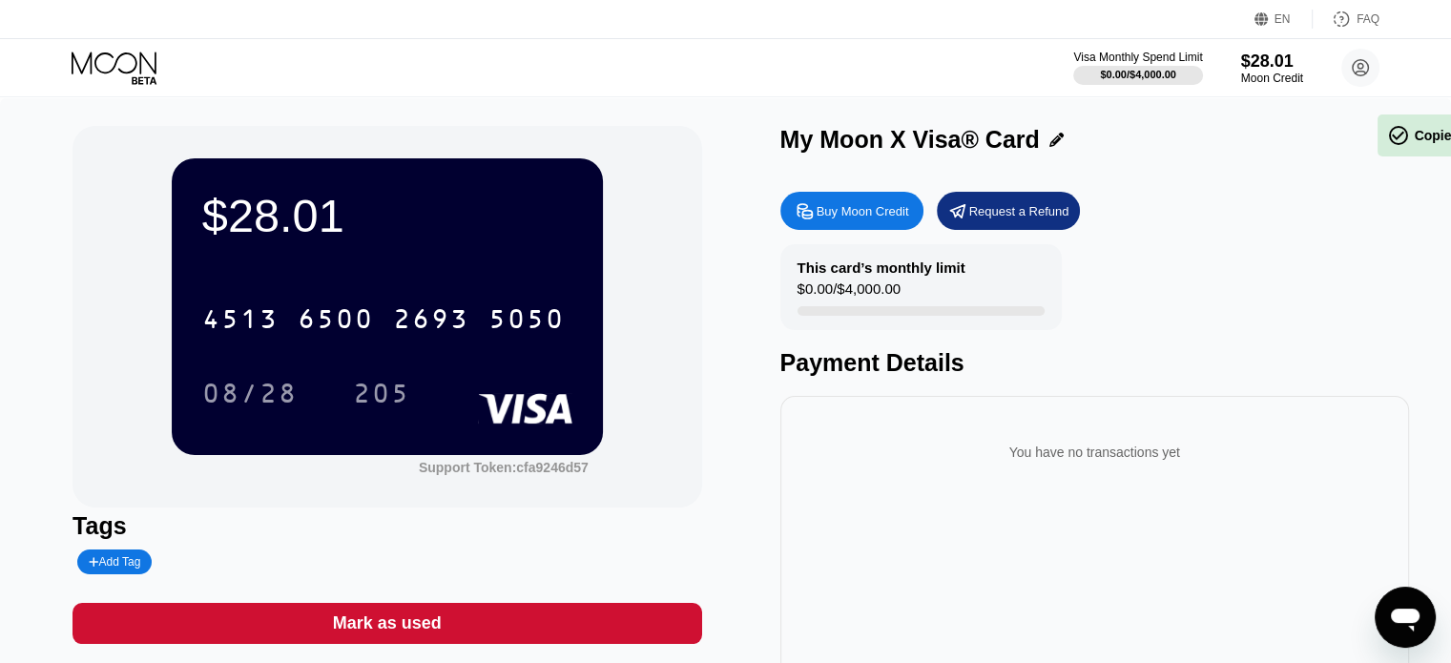
click at [727, 476] on div "$28.01 4513 6500 2693 5050 08/28 205 Support Token: cfa9246d57 Tags Add Tag Mar…" at bounding box center [726, 428] width 1306 height 604
click at [404, 408] on div "205" at bounding box center [381, 396] width 57 height 31
click at [1170, 305] on div "This card’s monthly limit $0.00 / $4,000.00 Payment Details" at bounding box center [1094, 310] width 629 height 133
click at [1274, 68] on div "$28.01" at bounding box center [1272, 61] width 64 height 20
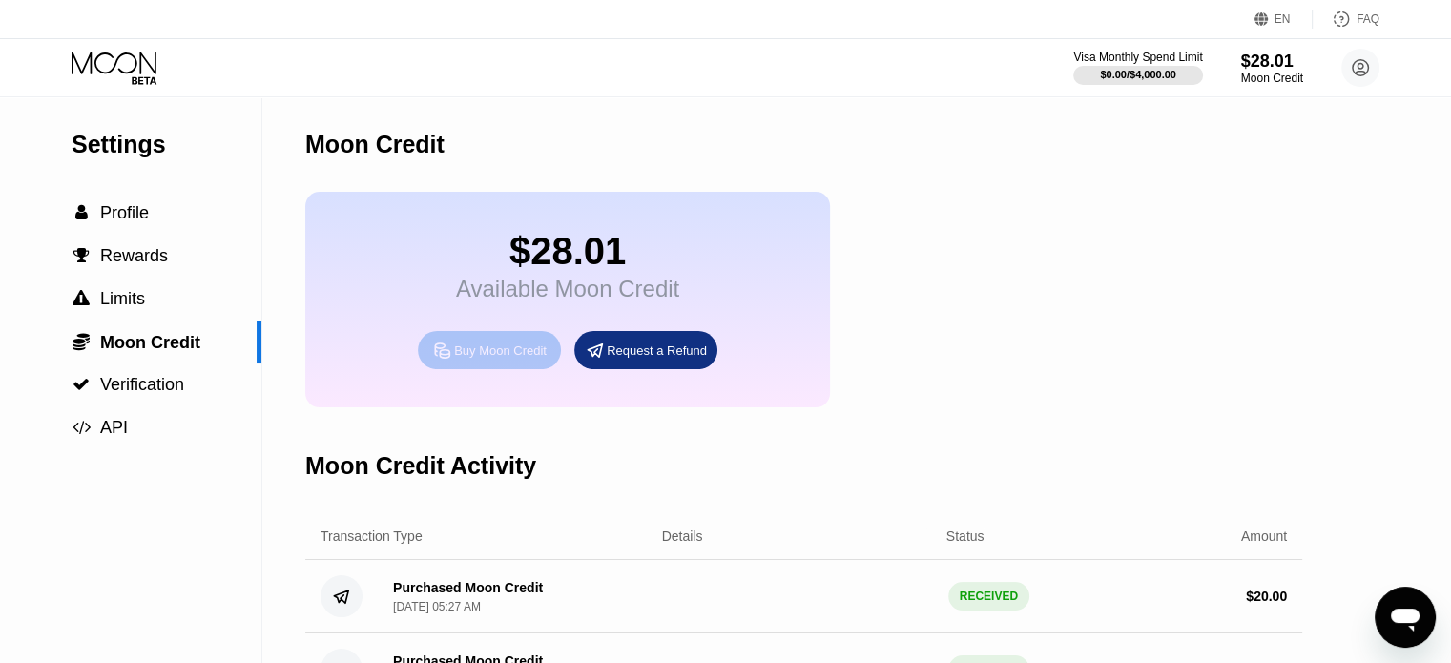
click at [507, 359] on div "Buy Moon Credit" at bounding box center [500, 351] width 93 height 16
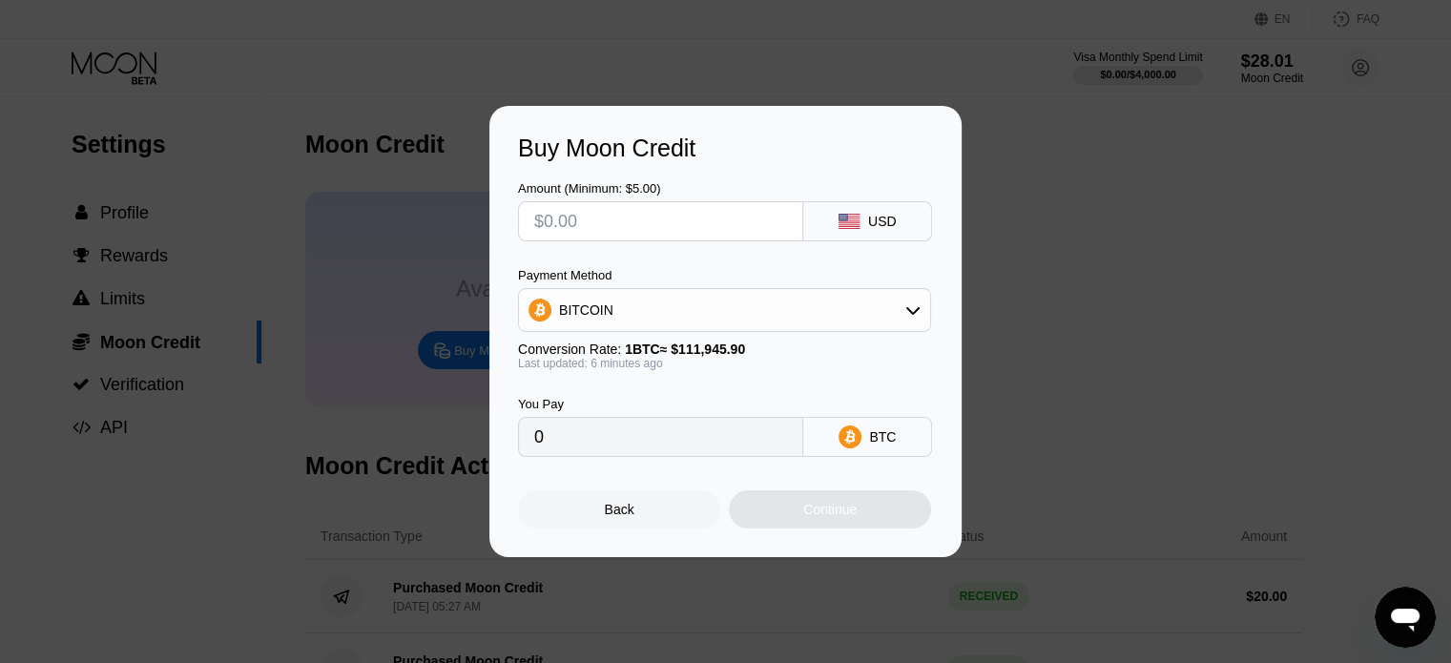
click at [875, 228] on div "USD" at bounding box center [882, 221] width 29 height 15
click at [891, 308] on div "BITCOIN" at bounding box center [724, 310] width 411 height 38
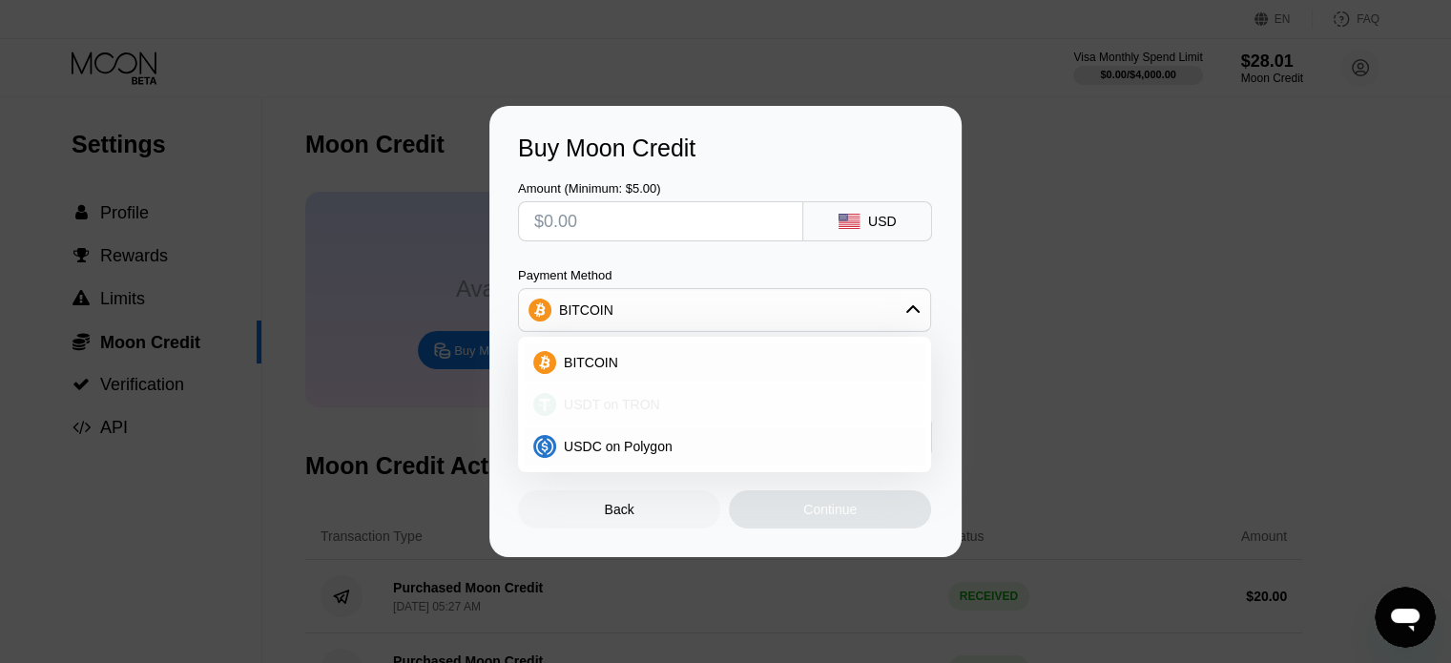
click at [628, 409] on span "USDT on TRON" at bounding box center [612, 404] width 96 height 15
type input "0.00"
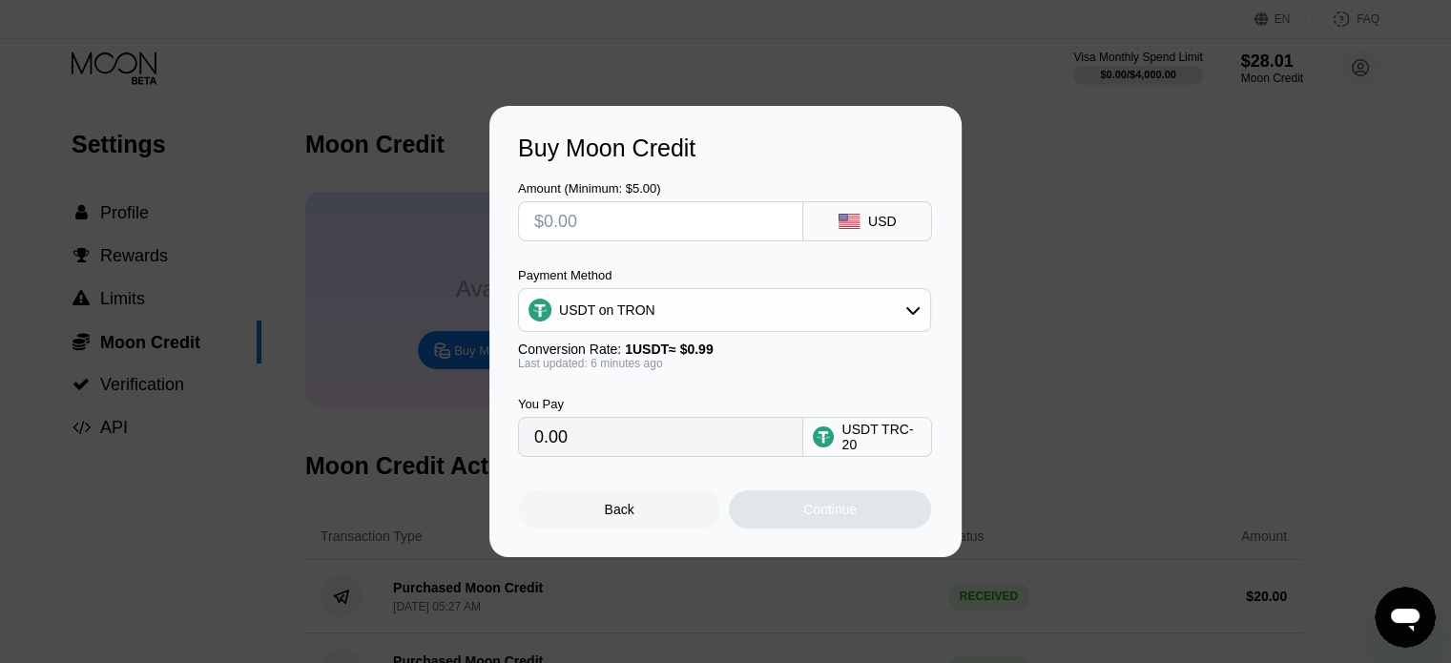
click at [595, 236] on input "text" at bounding box center [660, 221] width 253 height 38
type input "$5"
type input "5.05"
type input "$5"
click at [830, 514] on div "Continue" at bounding box center [829, 509] width 53 height 15
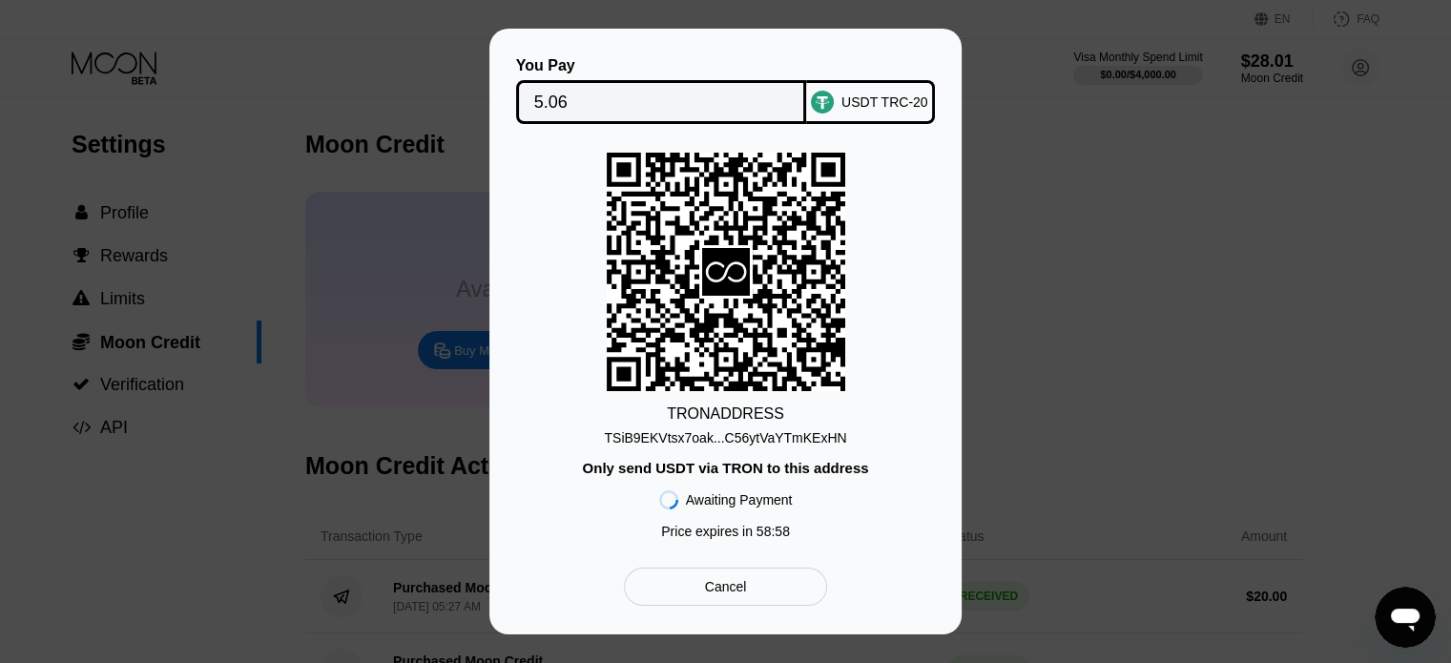
click at [750, 440] on div "TSiB9EKVtsx7oak...C56ytVaYTmKExHN" at bounding box center [725, 437] width 242 height 15
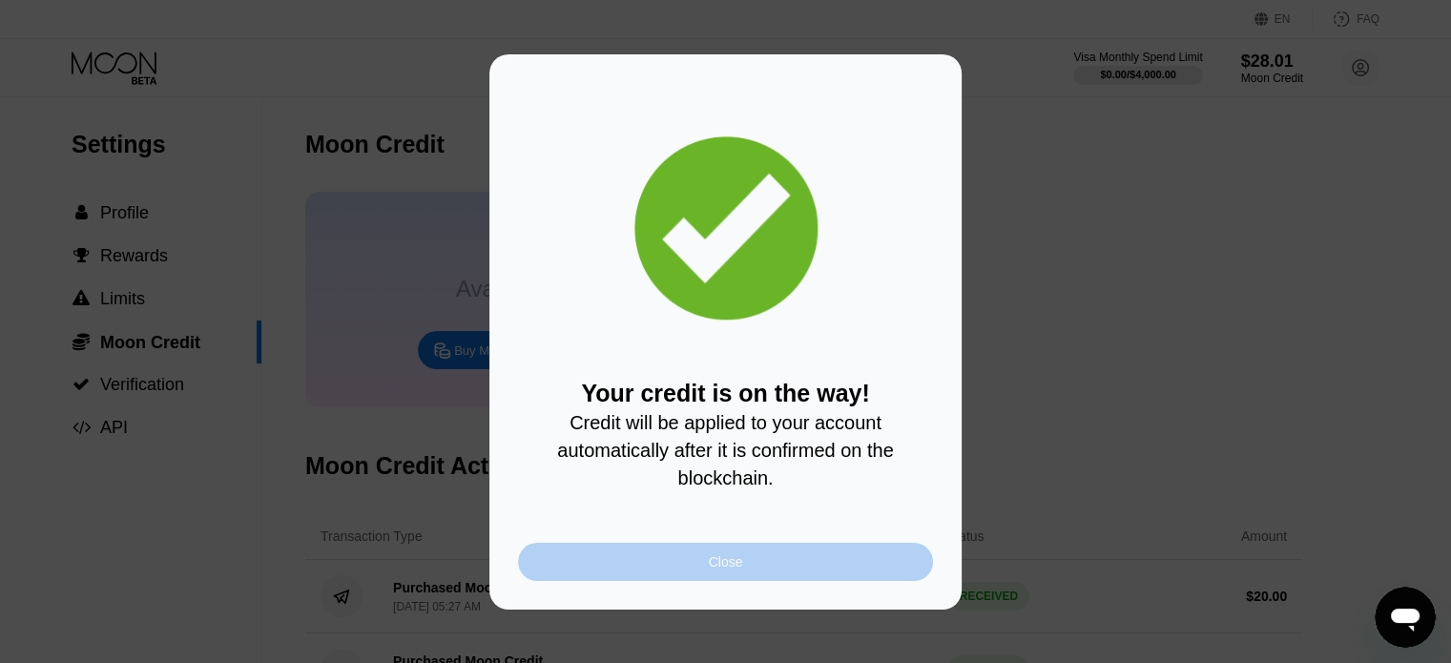
click at [790, 564] on div "Close" at bounding box center [725, 562] width 415 height 38
